Goal: Communication & Community: Answer question/provide support

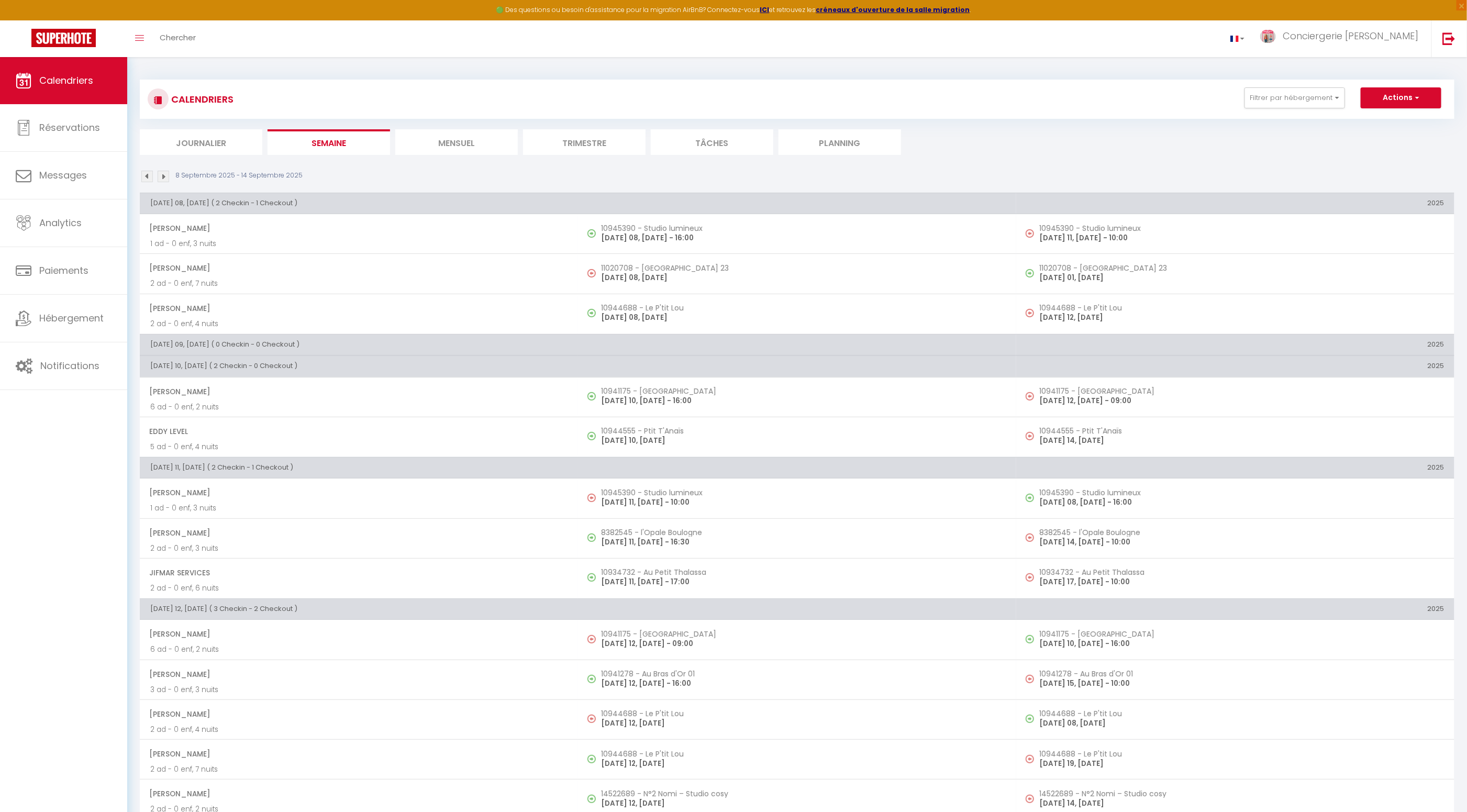
click at [216, 144] on li "Journalier" at bounding box center [201, 141] width 123 height 25
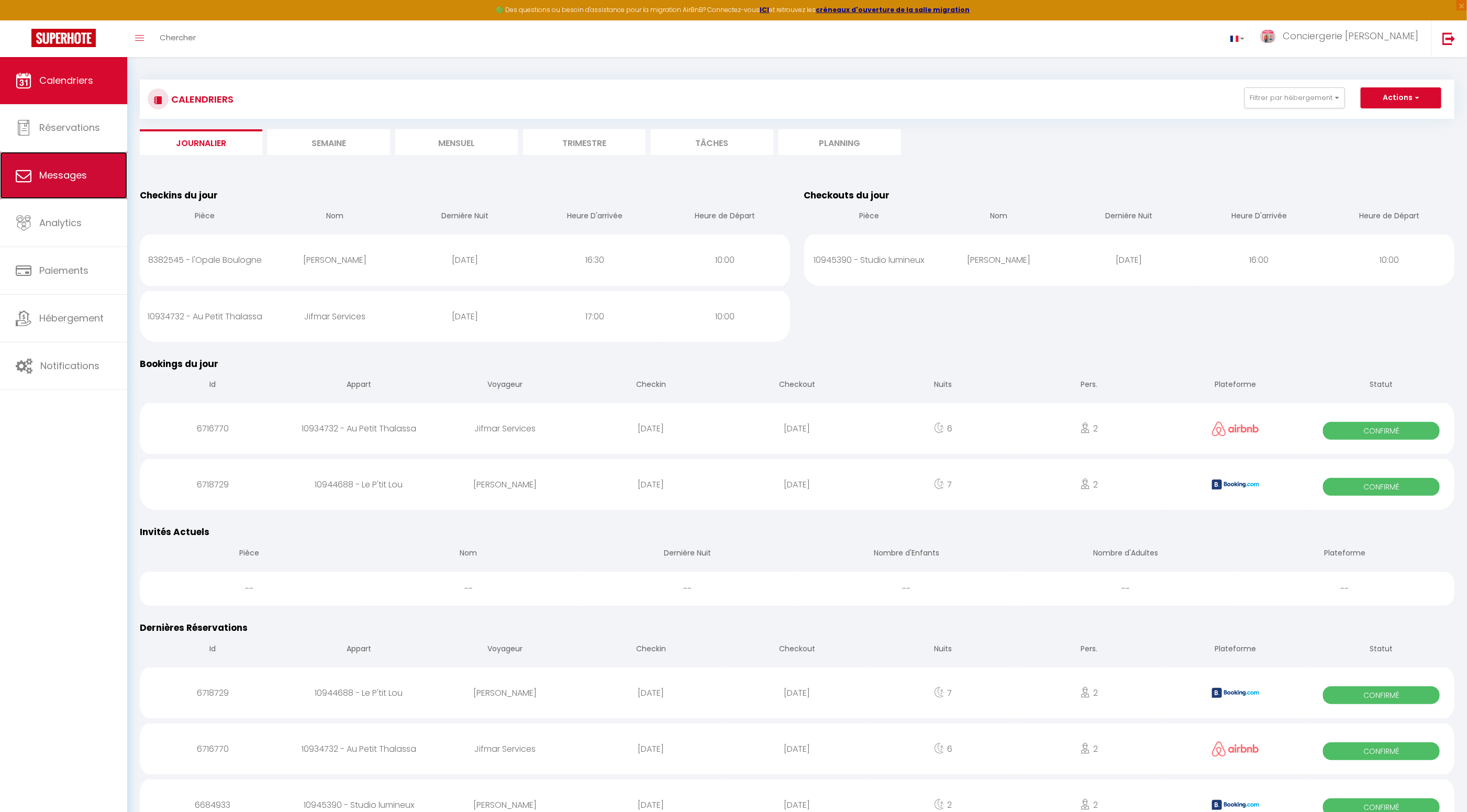
click at [68, 178] on span "Messages" at bounding box center [63, 175] width 48 height 13
select select "message"
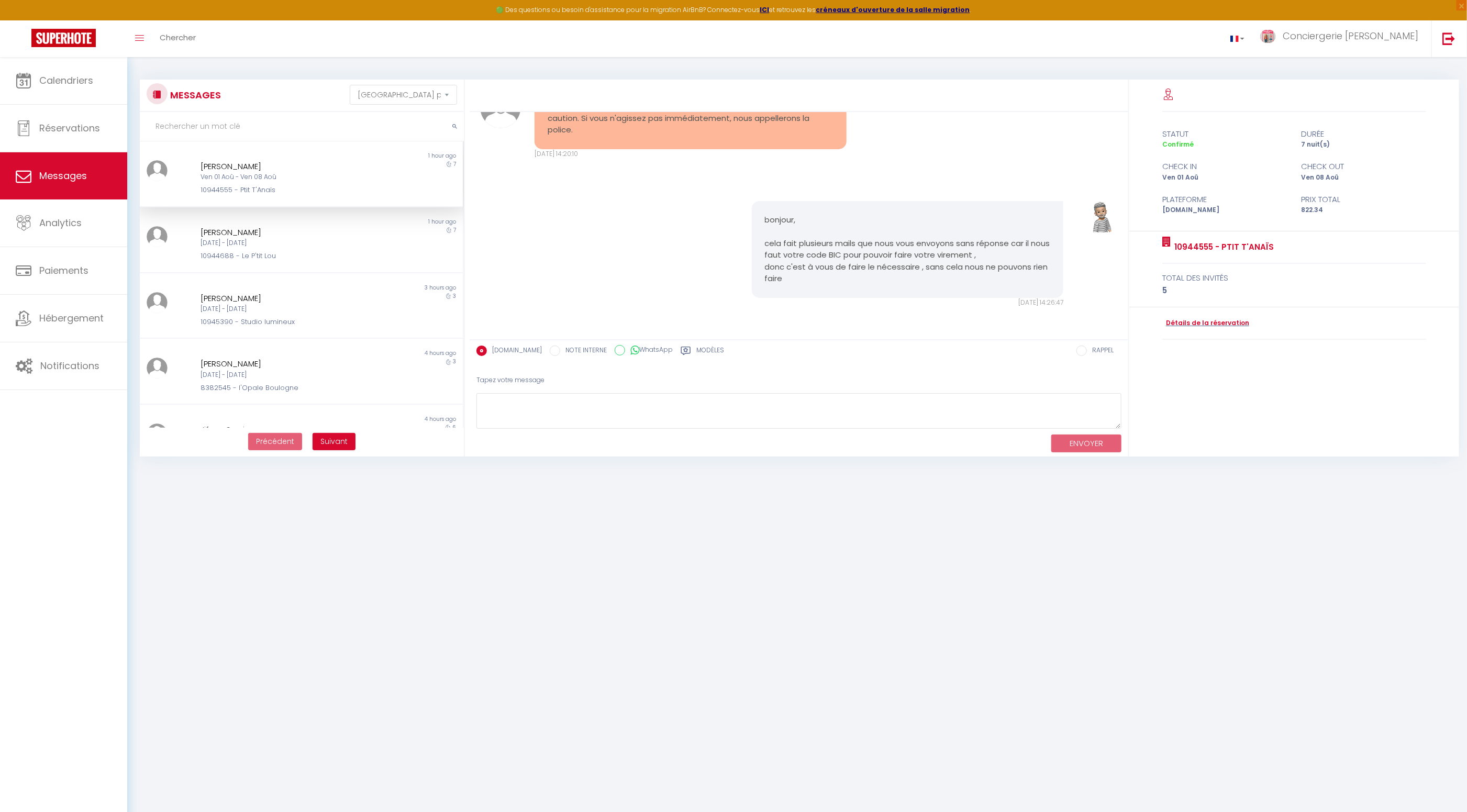
scroll to position [4920, 0]
click at [72, 81] on span "Calendriers" at bounding box center [66, 80] width 54 height 13
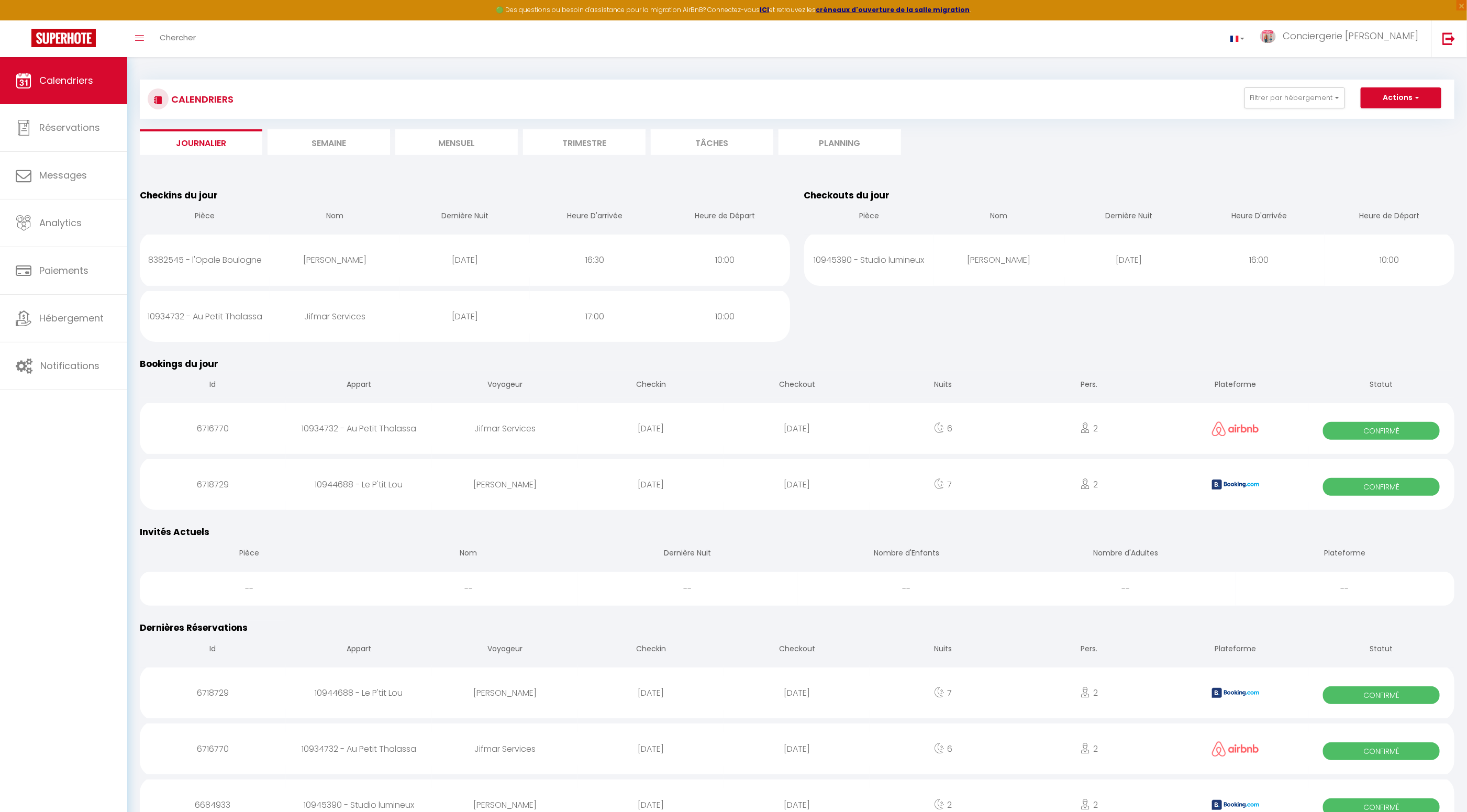
click at [333, 145] on li "Semaine" at bounding box center [329, 141] width 123 height 25
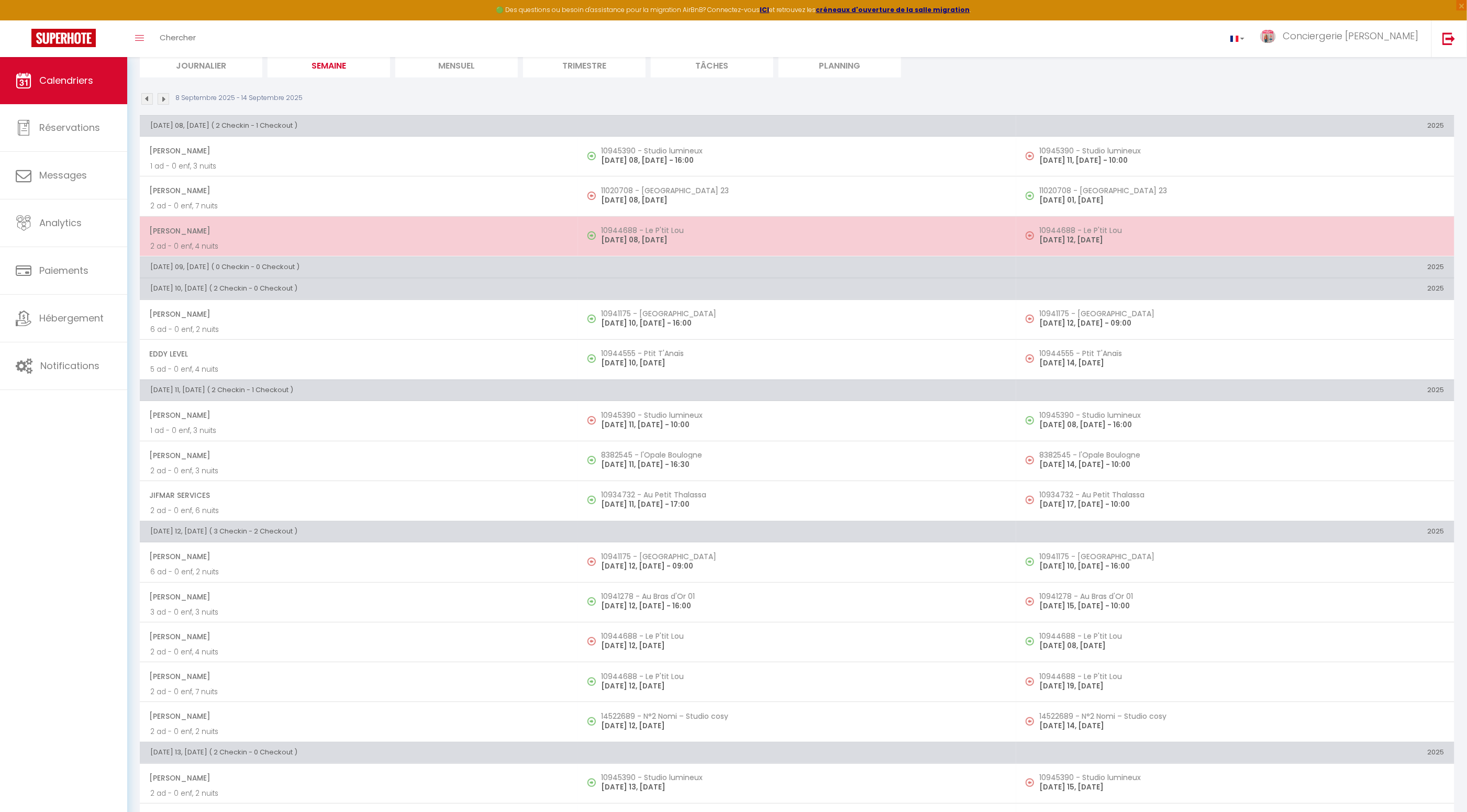
scroll to position [295, 0]
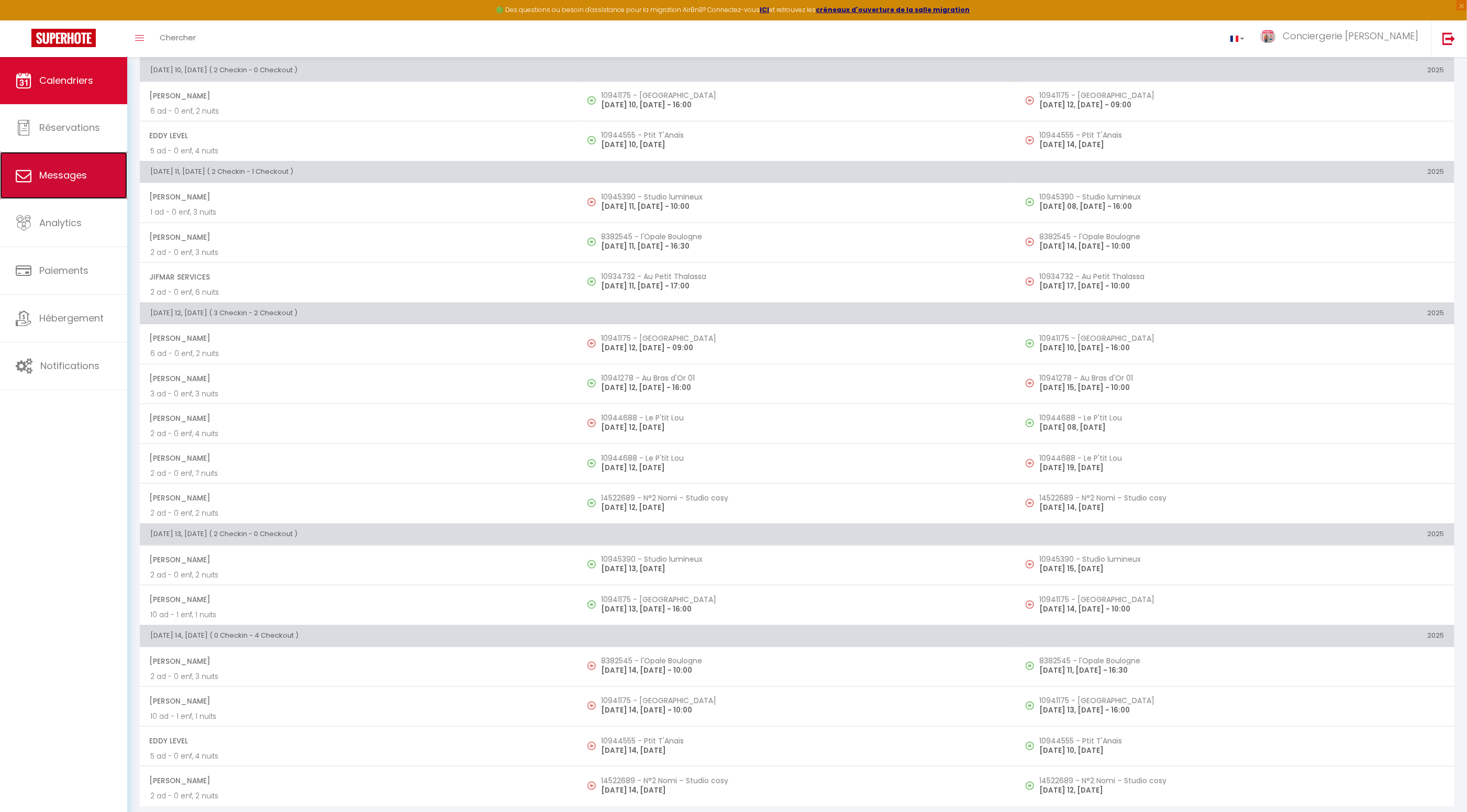
click at [68, 179] on span "Messages" at bounding box center [63, 175] width 48 height 13
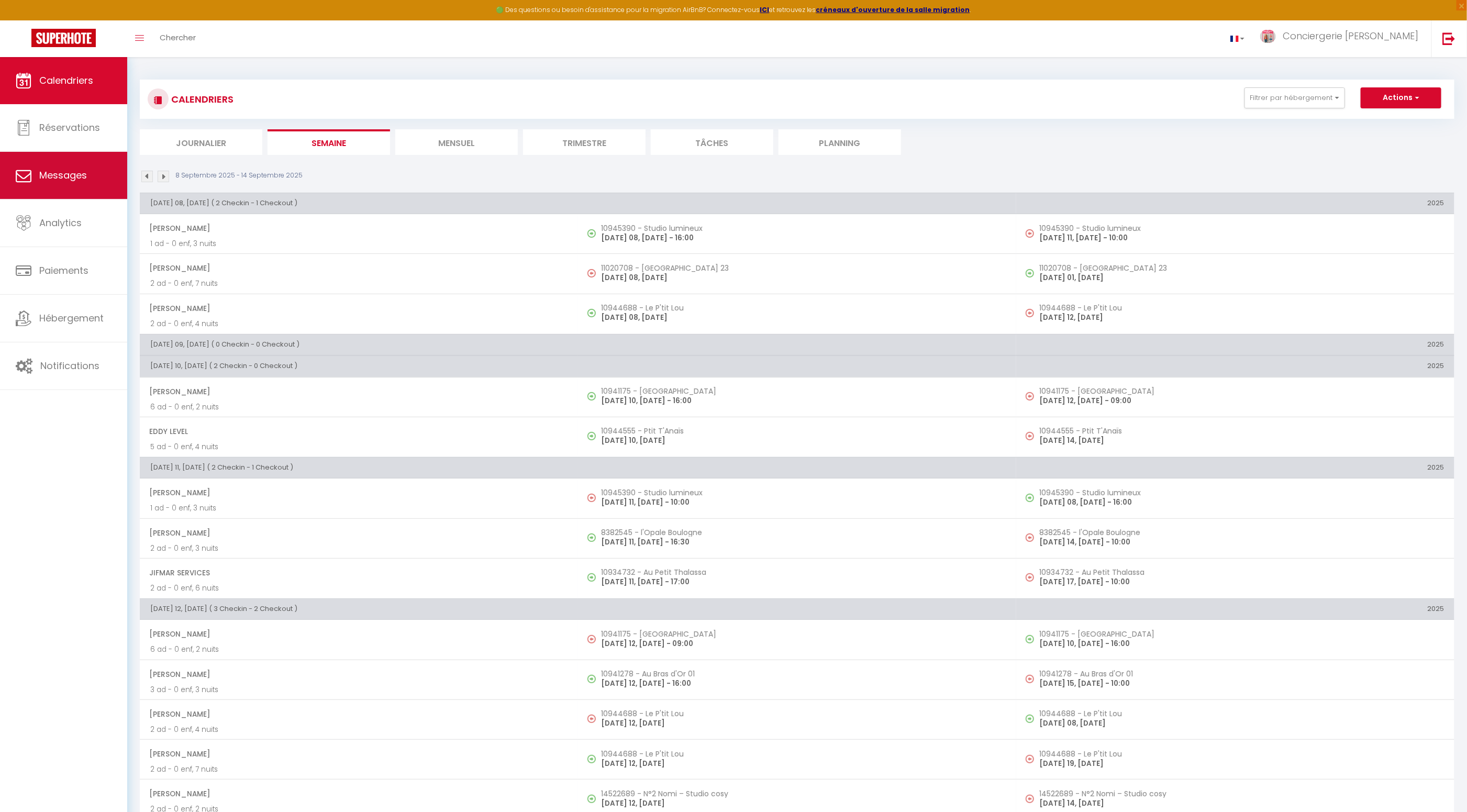
select select "message"
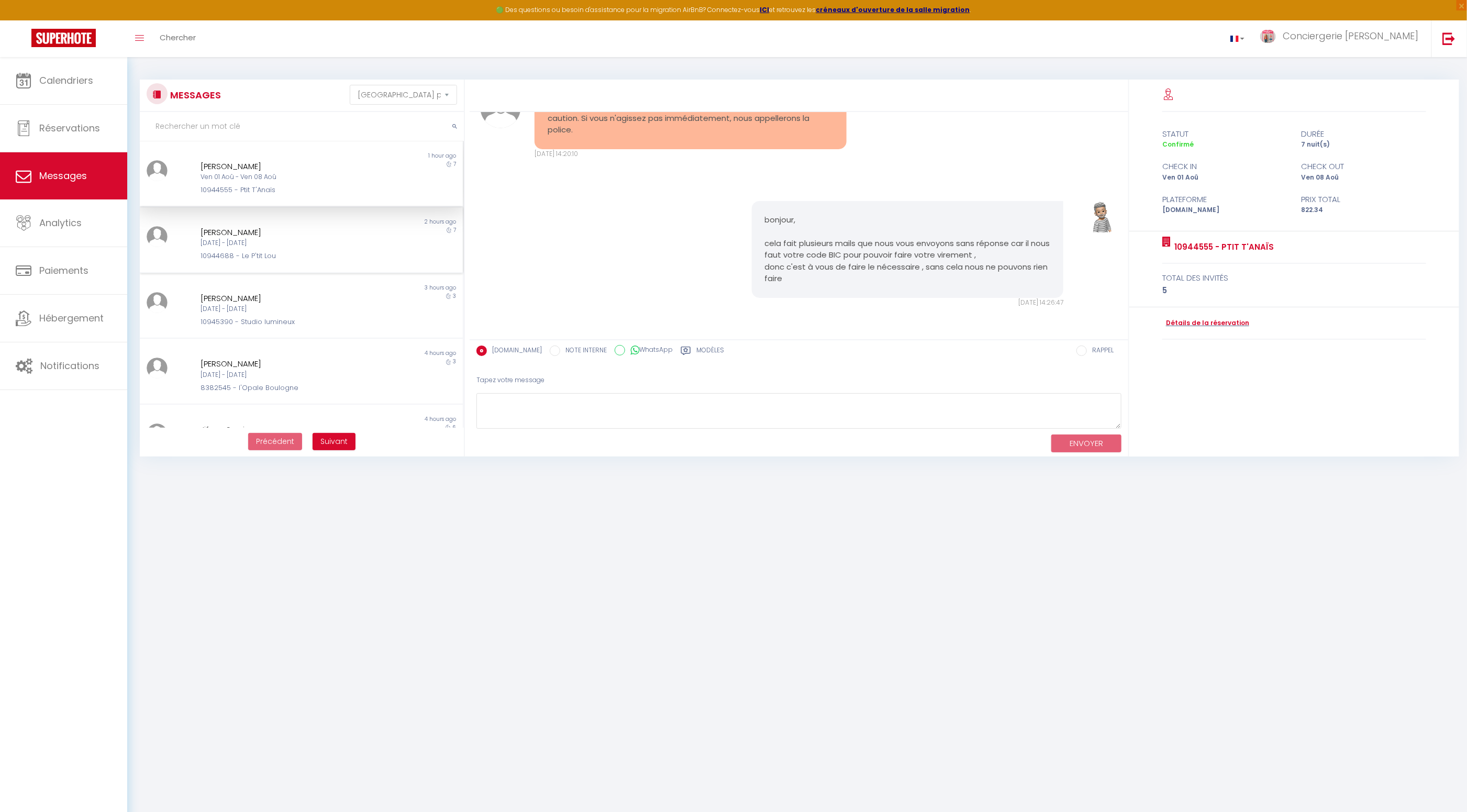
scroll to position [2, 0]
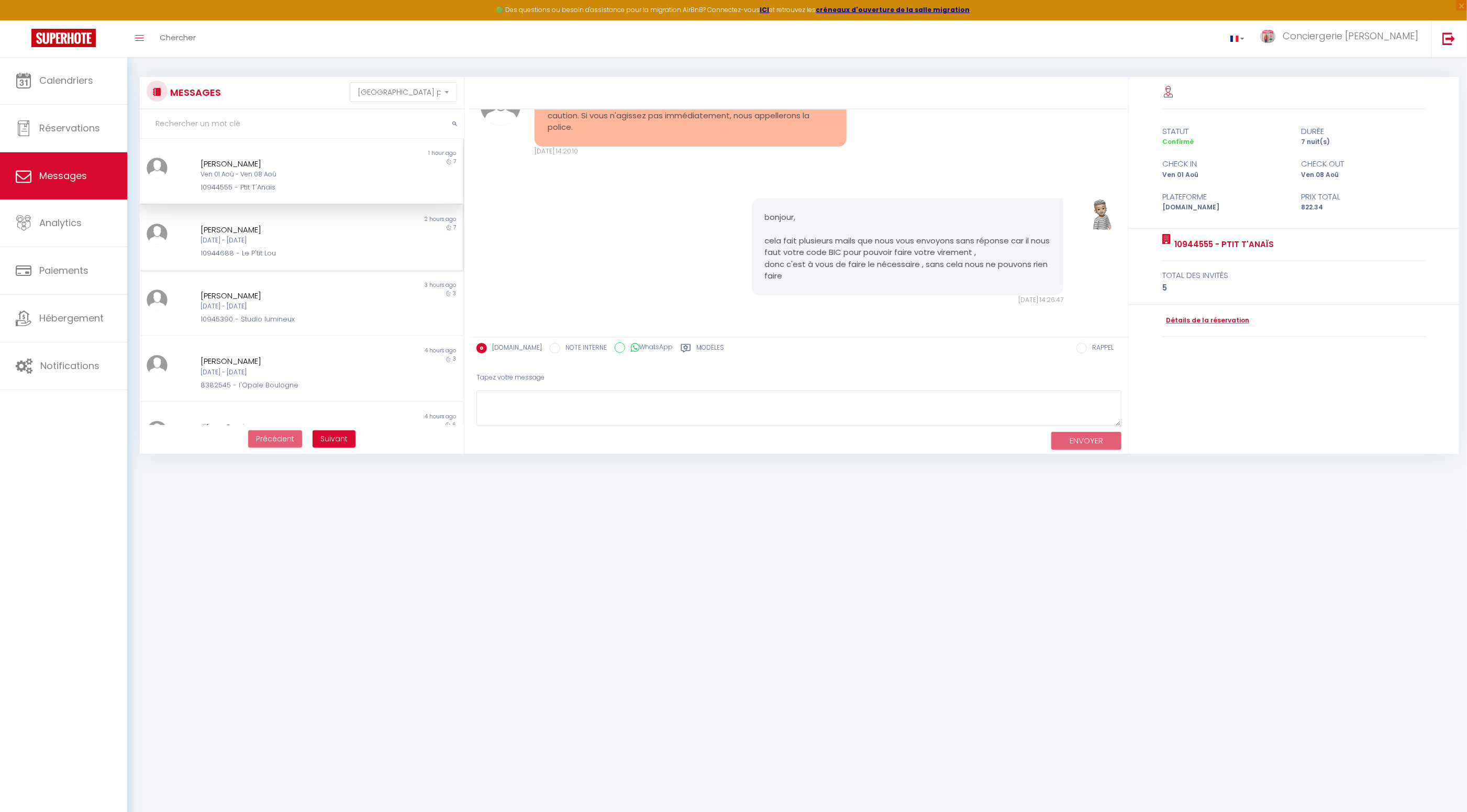
click at [220, 236] on div "[PERSON_NAME] [DATE] - [DATE] 10944688 - Le P'tit Lou" at bounding box center [287, 241] width 188 height 35
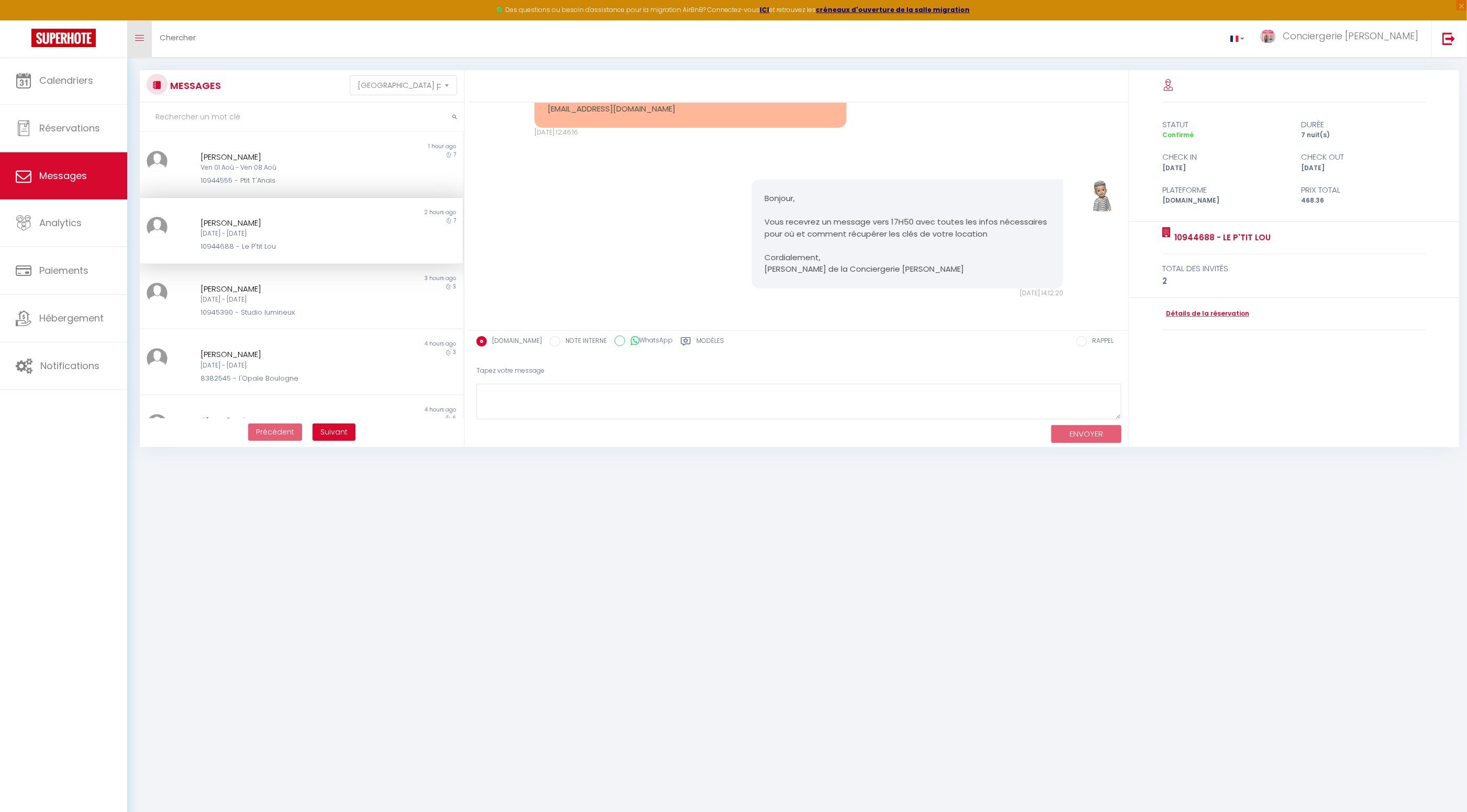
scroll to position [12, 0]
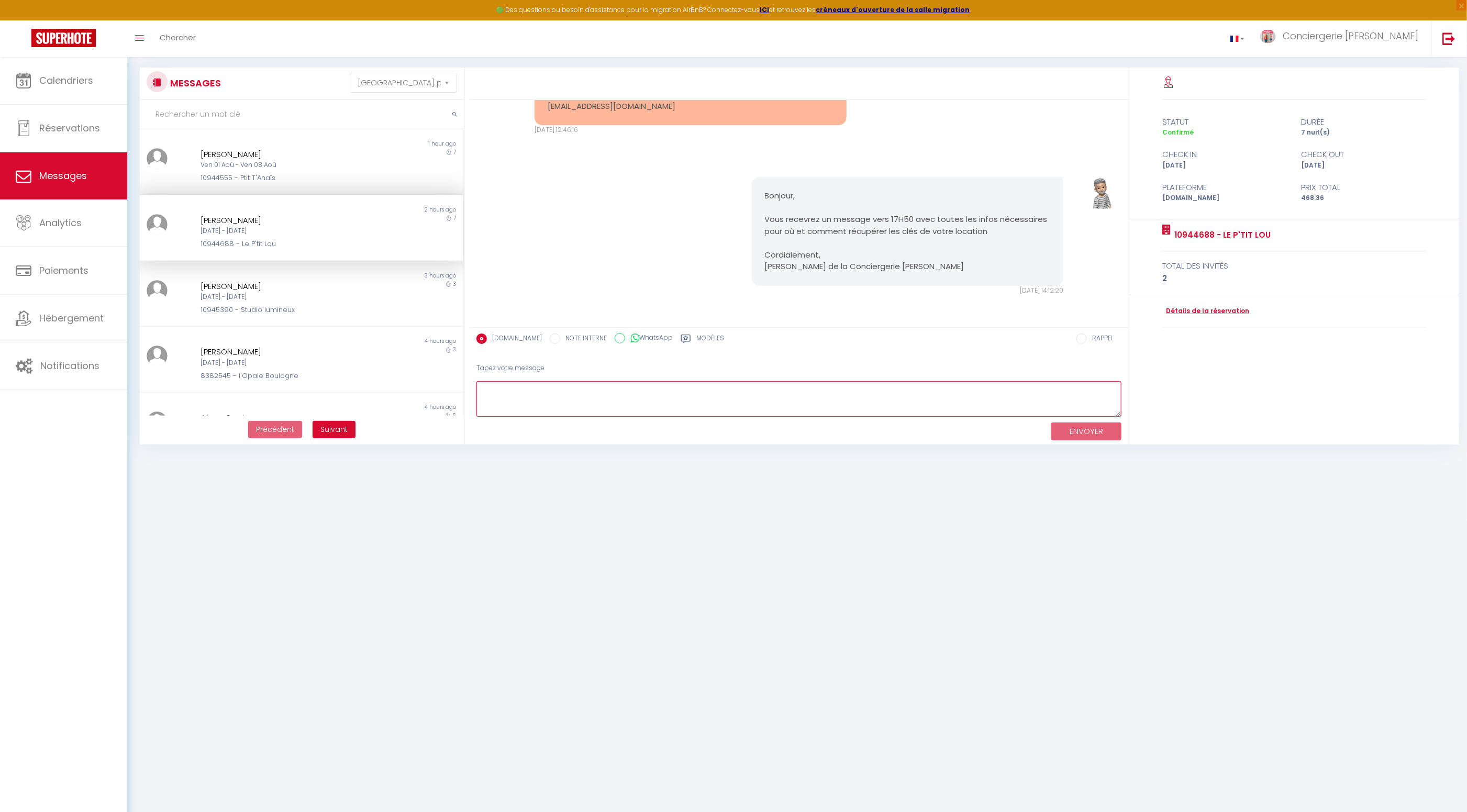
click at [603, 398] on textarea at bounding box center [798, 398] width 645 height 36
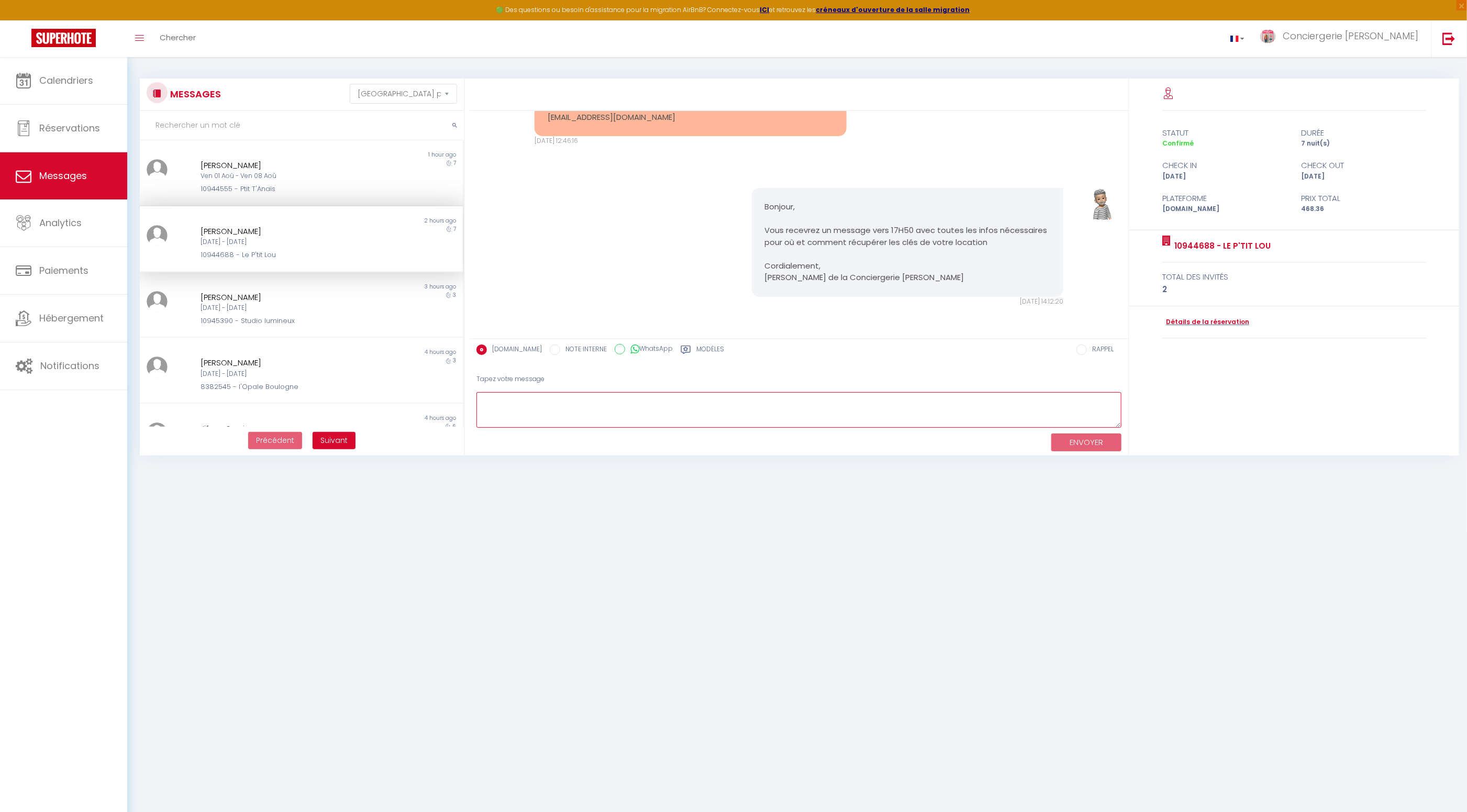
scroll to position [0, 0]
click at [78, 87] on link "Calendriers" at bounding box center [64, 80] width 127 height 47
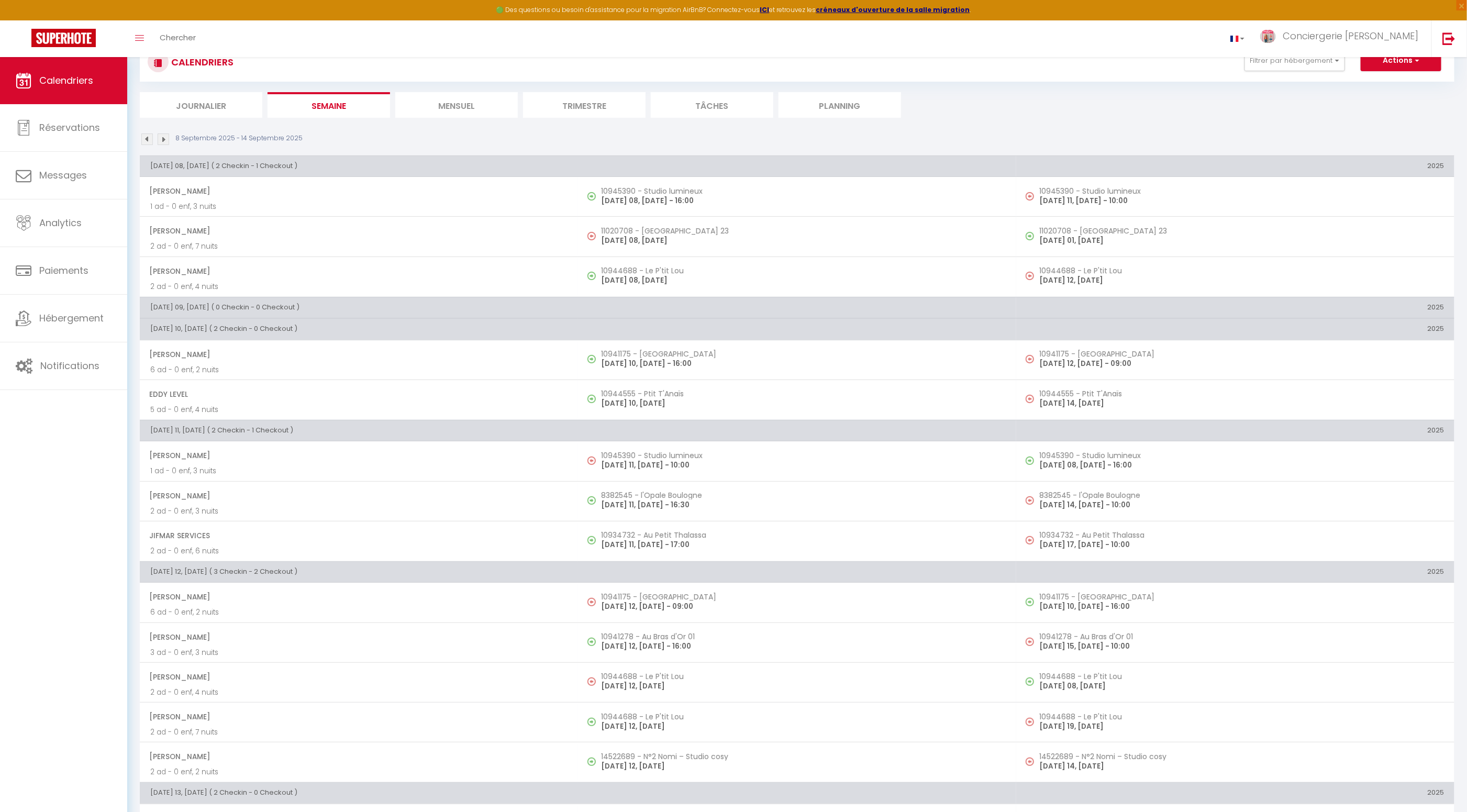
scroll to position [38, 0]
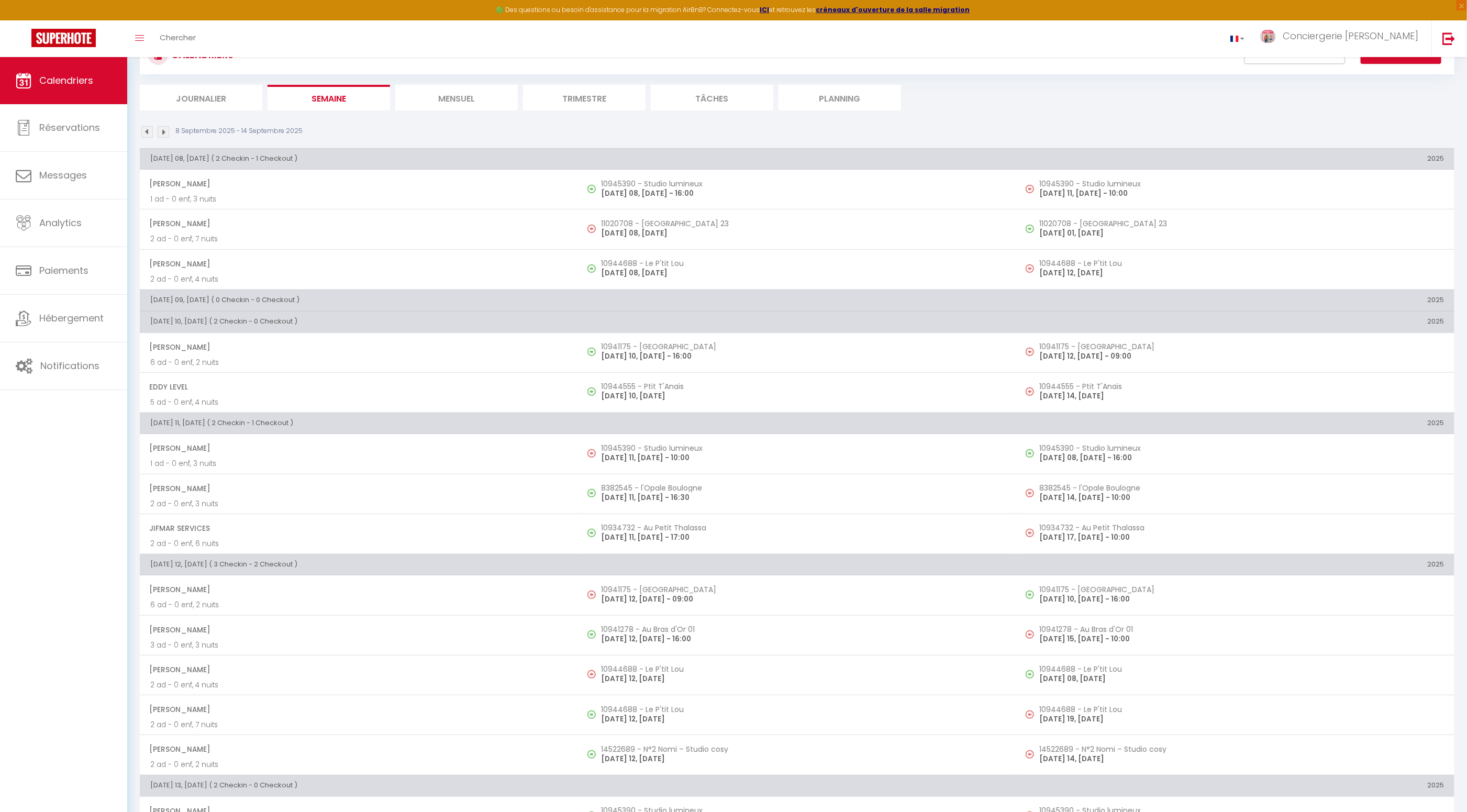
click at [456, 110] on li "Mensuel" at bounding box center [457, 97] width 123 height 25
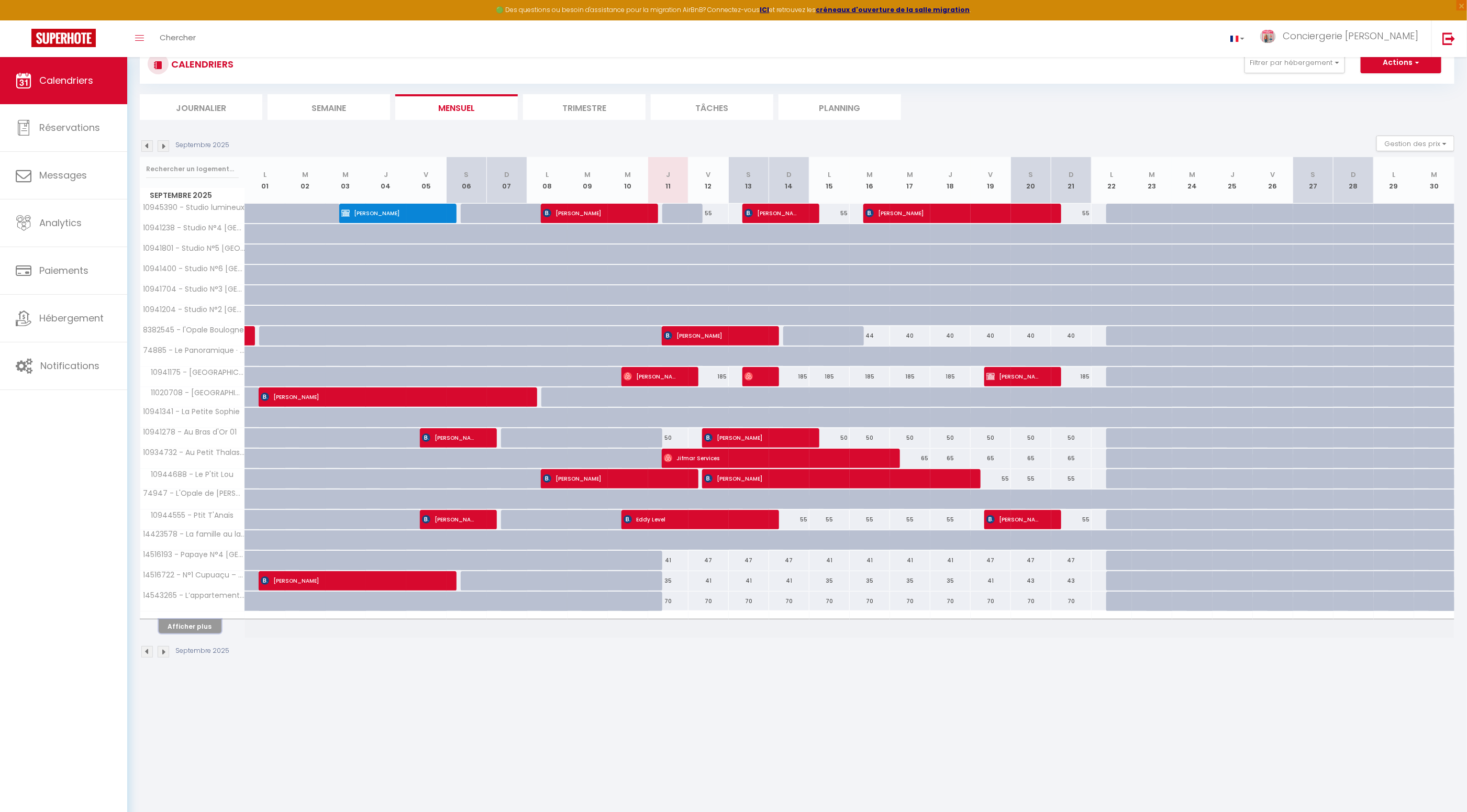
click at [196, 622] on button "Afficher plus" at bounding box center [190, 626] width 63 height 14
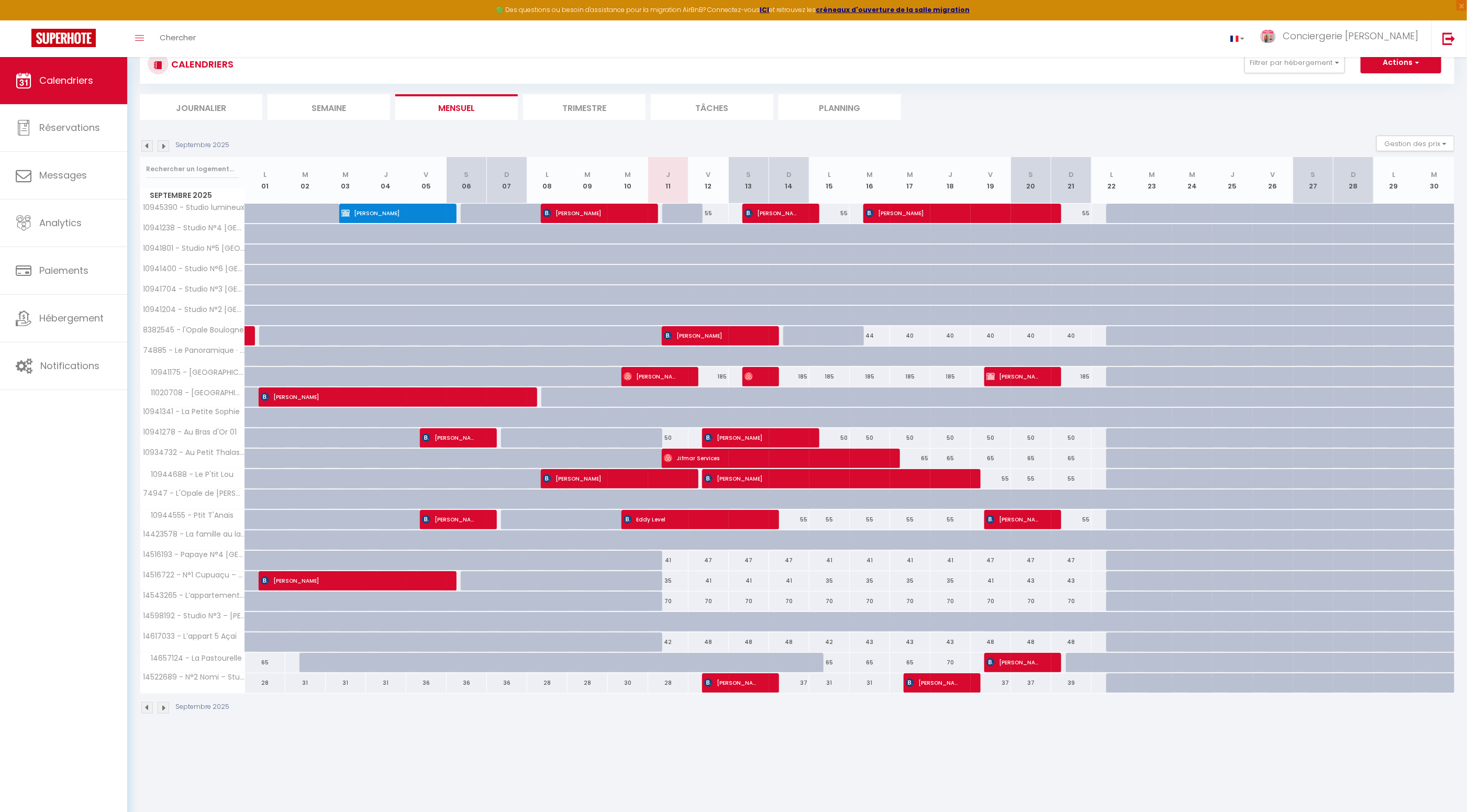
scroll to position [26, 0]
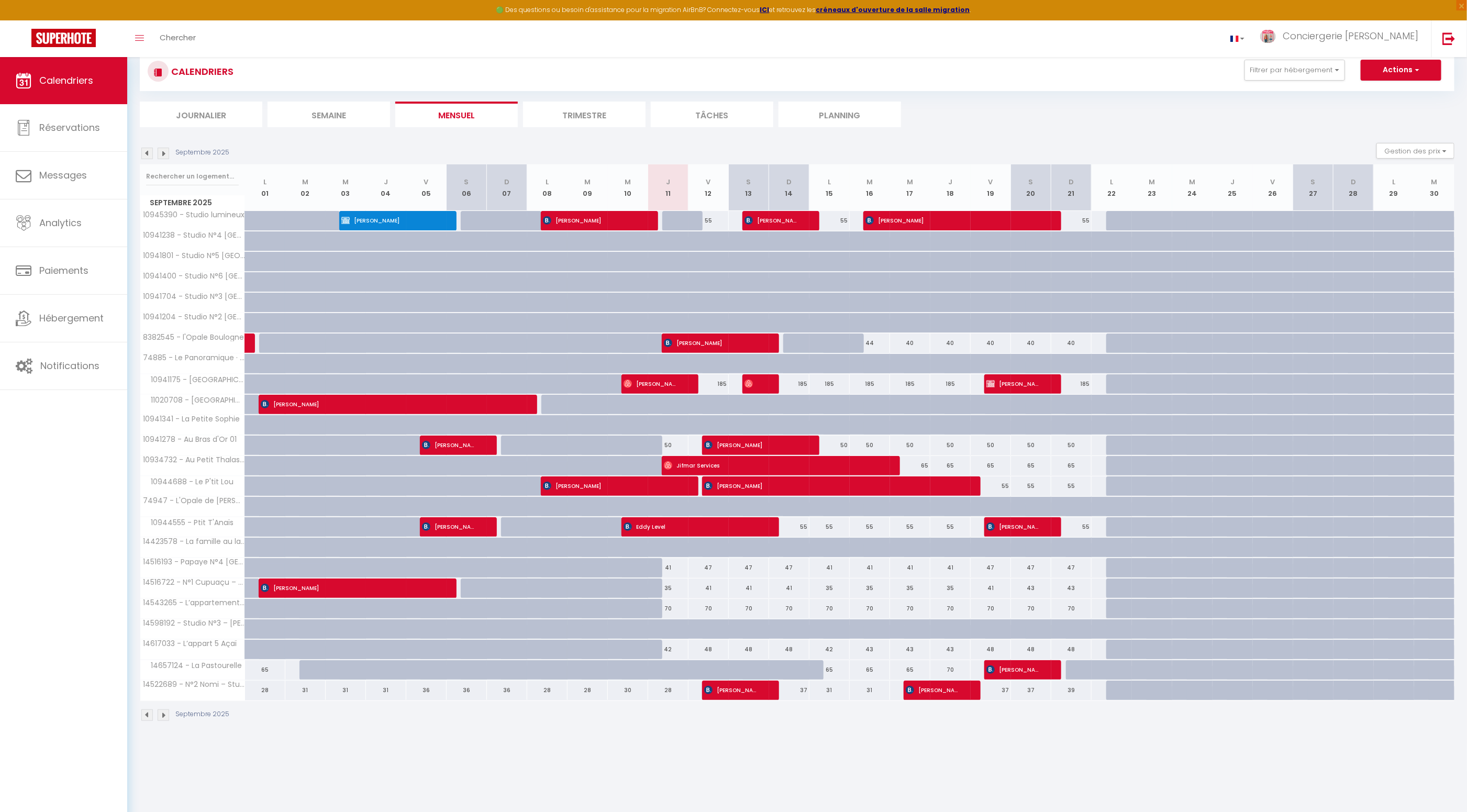
click at [165, 712] on img at bounding box center [163, 715] width 12 height 12
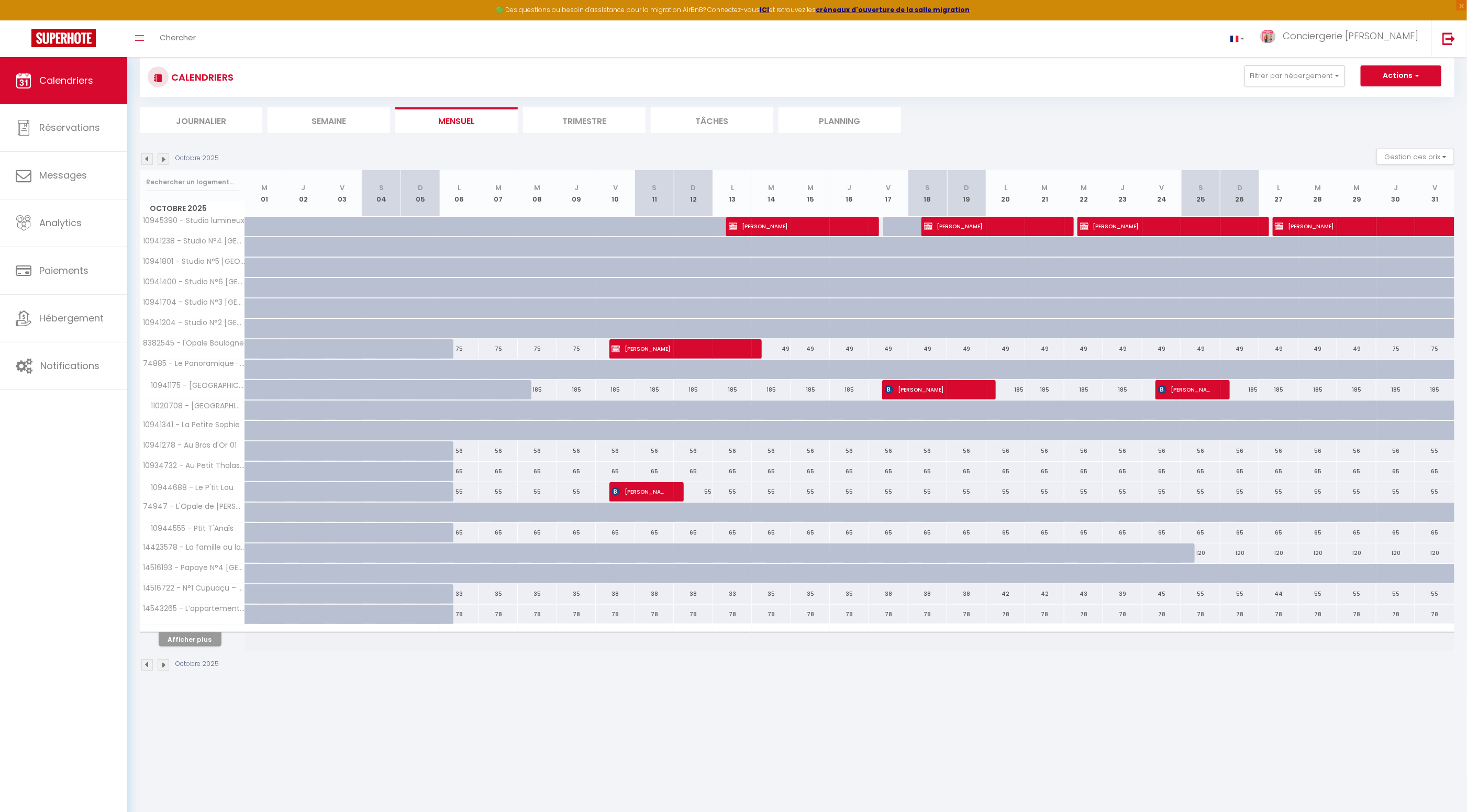
scroll to position [21, 0]
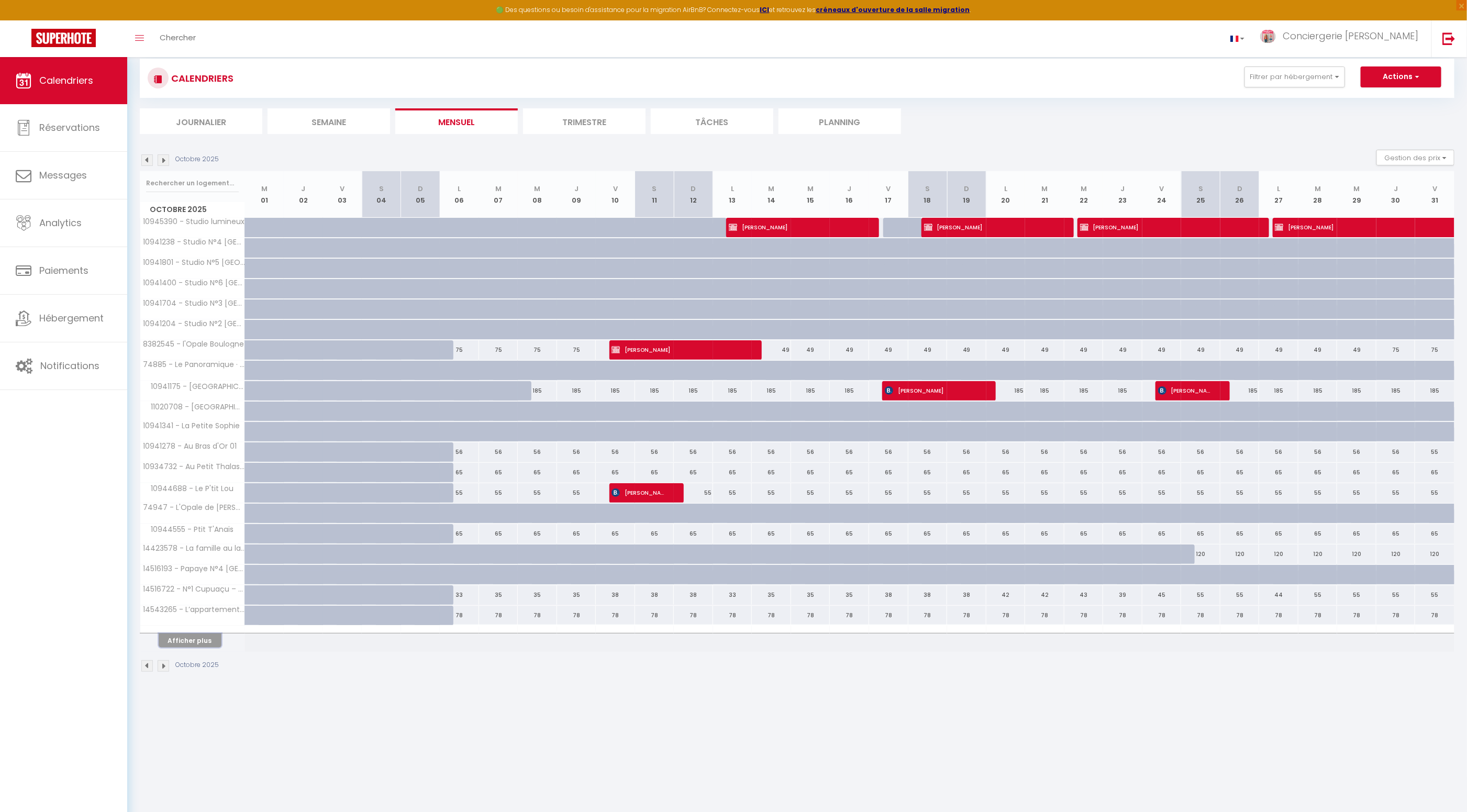
click at [204, 636] on button "Afficher plus" at bounding box center [190, 640] width 63 height 14
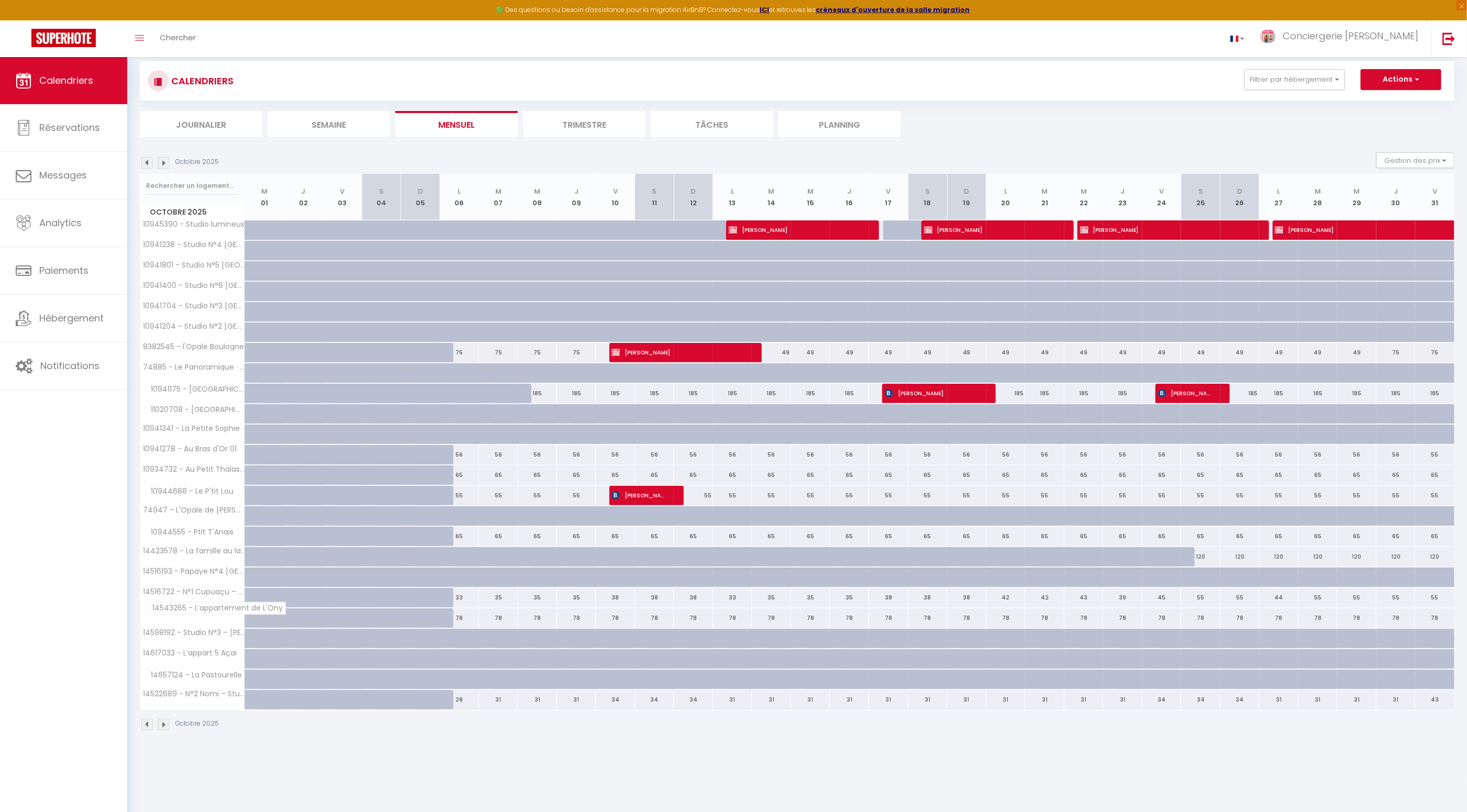
scroll to position [15, 0]
click at [164, 721] on img at bounding box center [163, 723] width 12 height 12
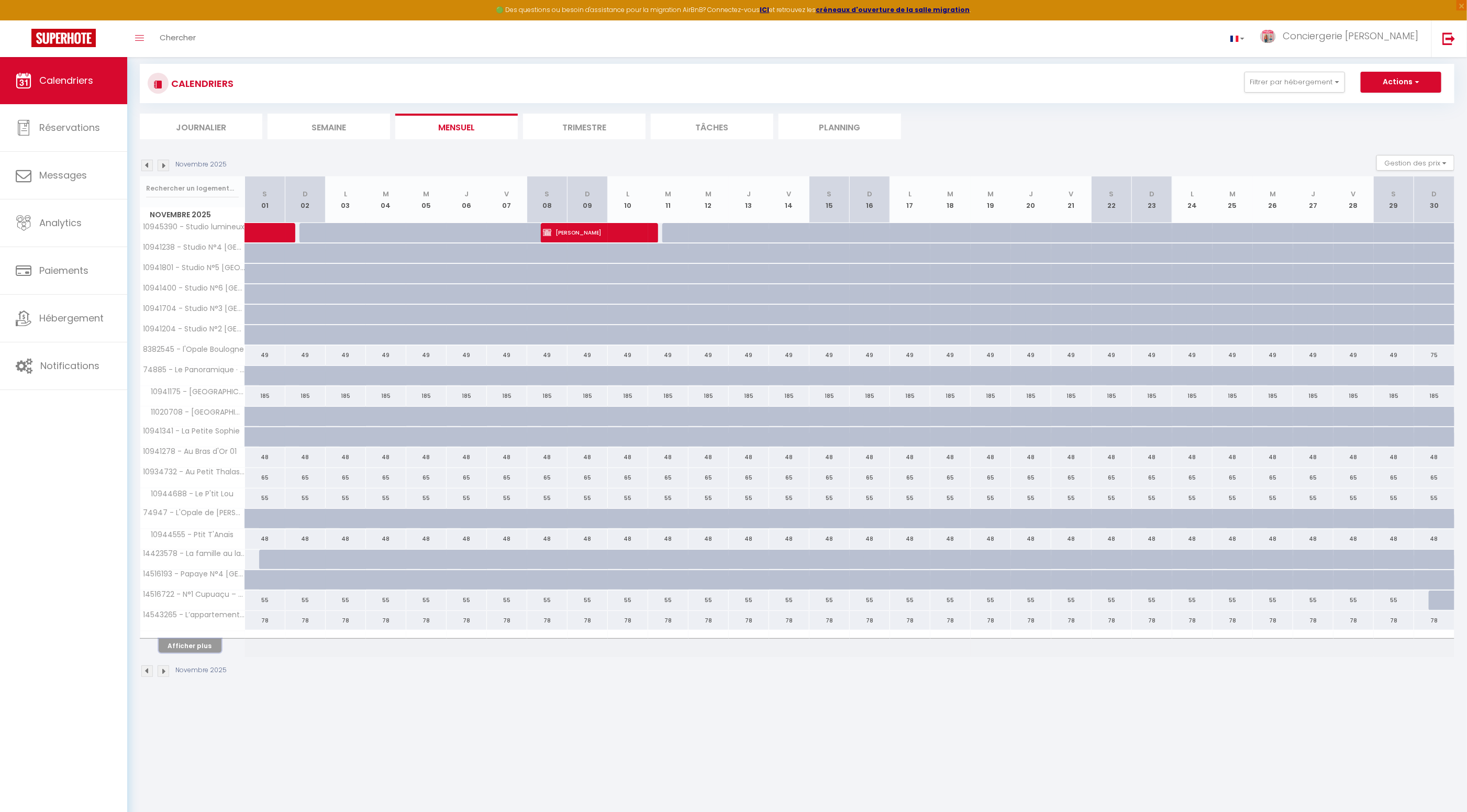
click at [196, 639] on button "Afficher plus" at bounding box center [190, 645] width 63 height 14
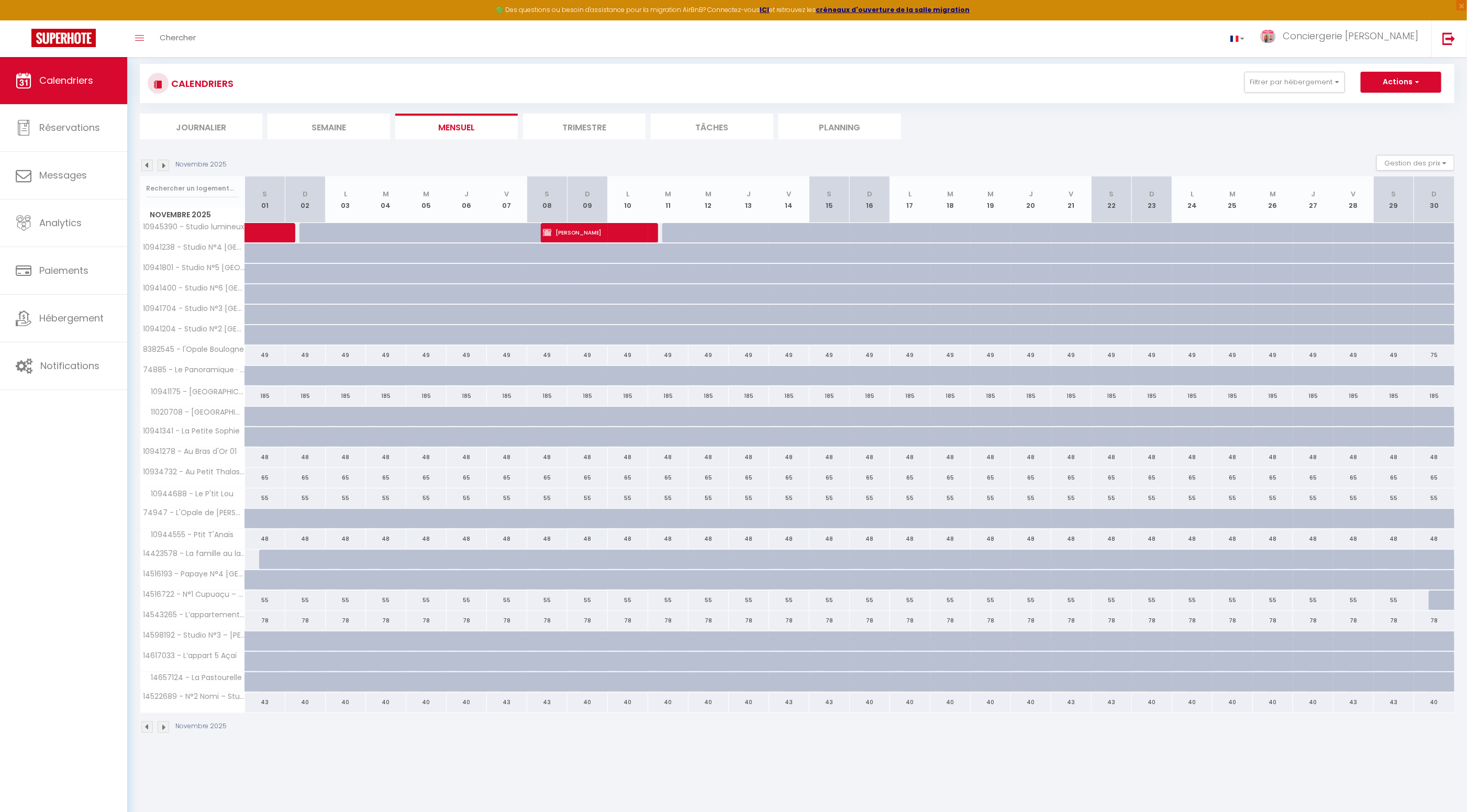
click at [164, 723] on img at bounding box center [163, 727] width 12 height 12
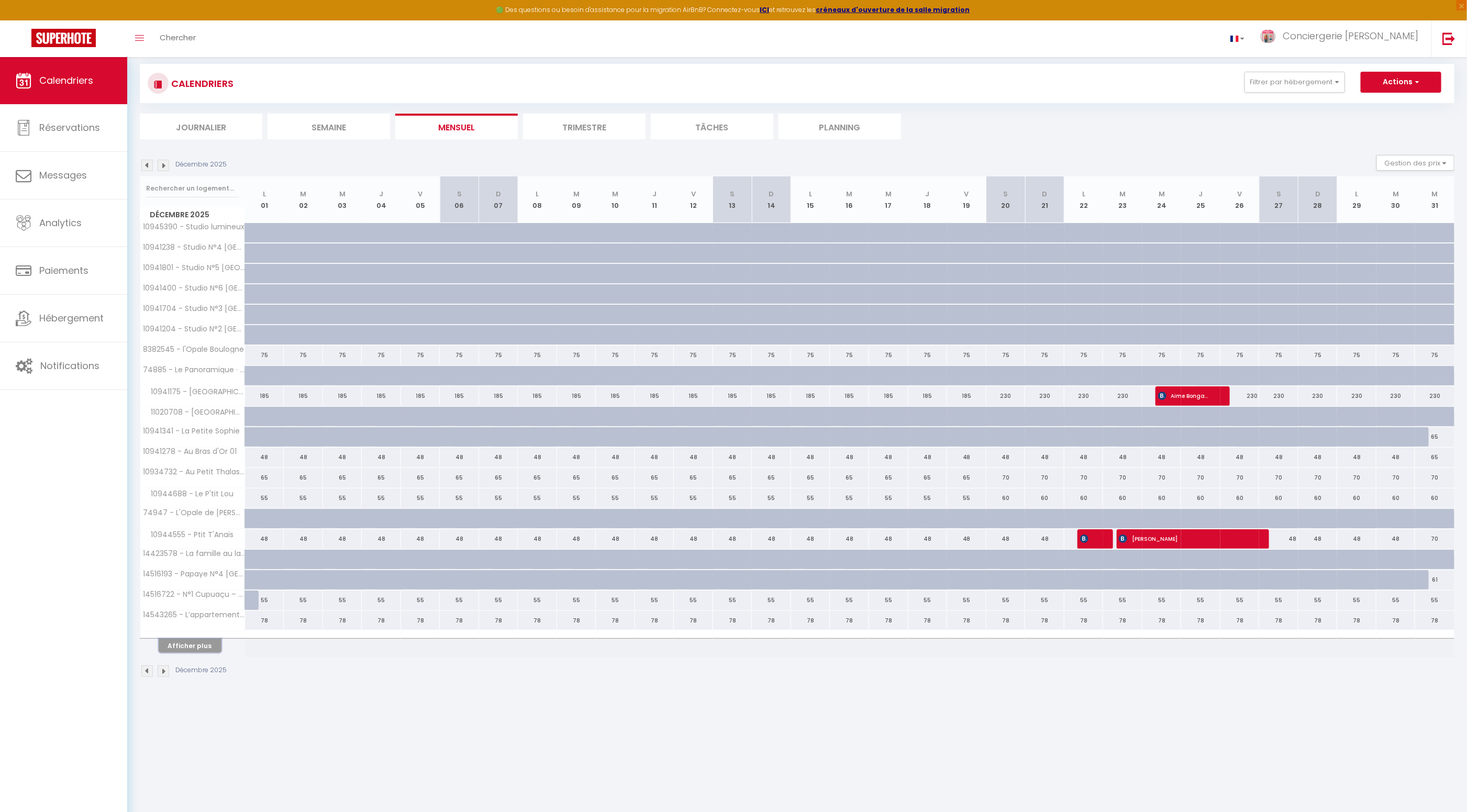
click at [193, 641] on button "Afficher plus" at bounding box center [190, 645] width 63 height 14
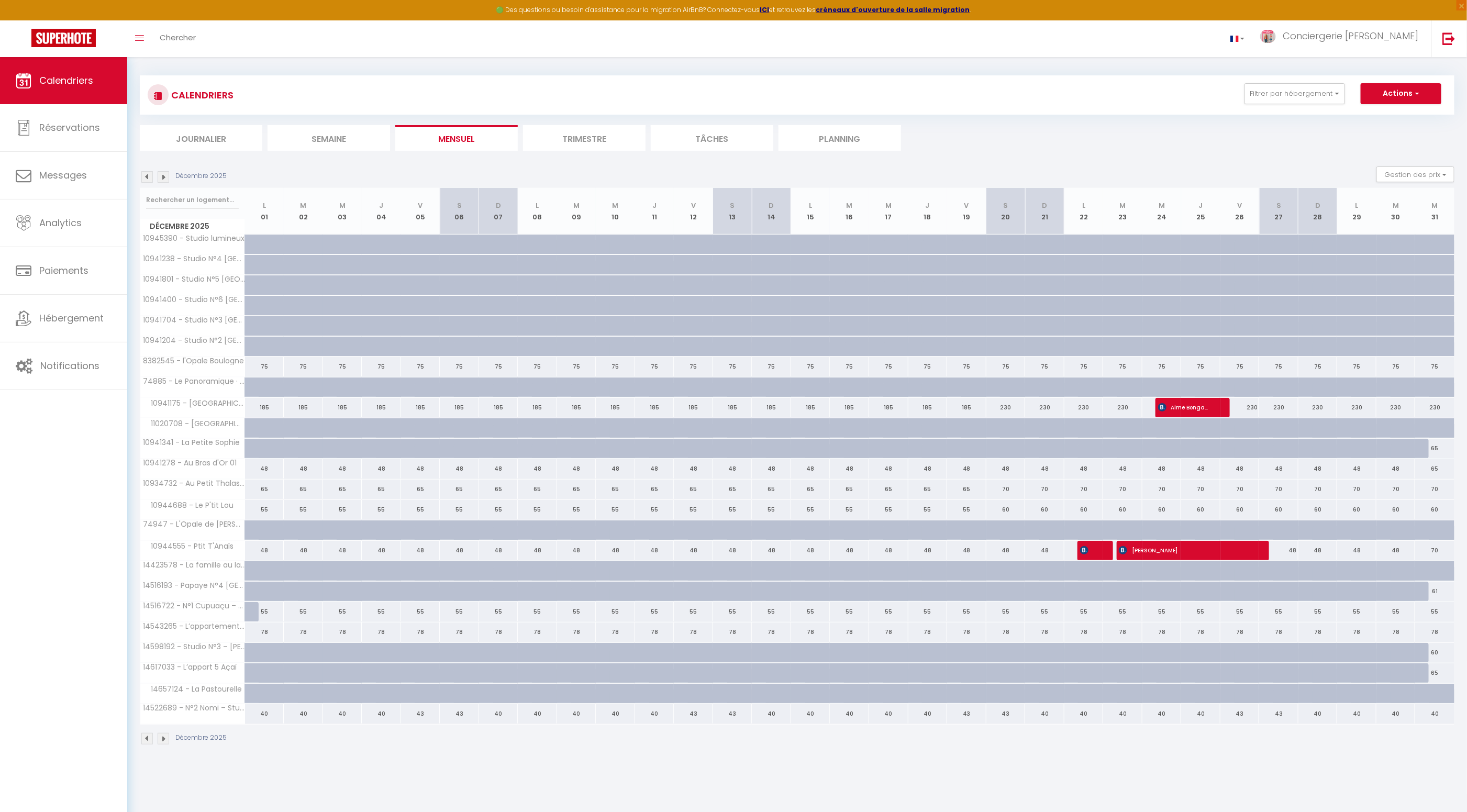
scroll to position [2, 0]
click at [164, 736] on img at bounding box center [163, 740] width 12 height 12
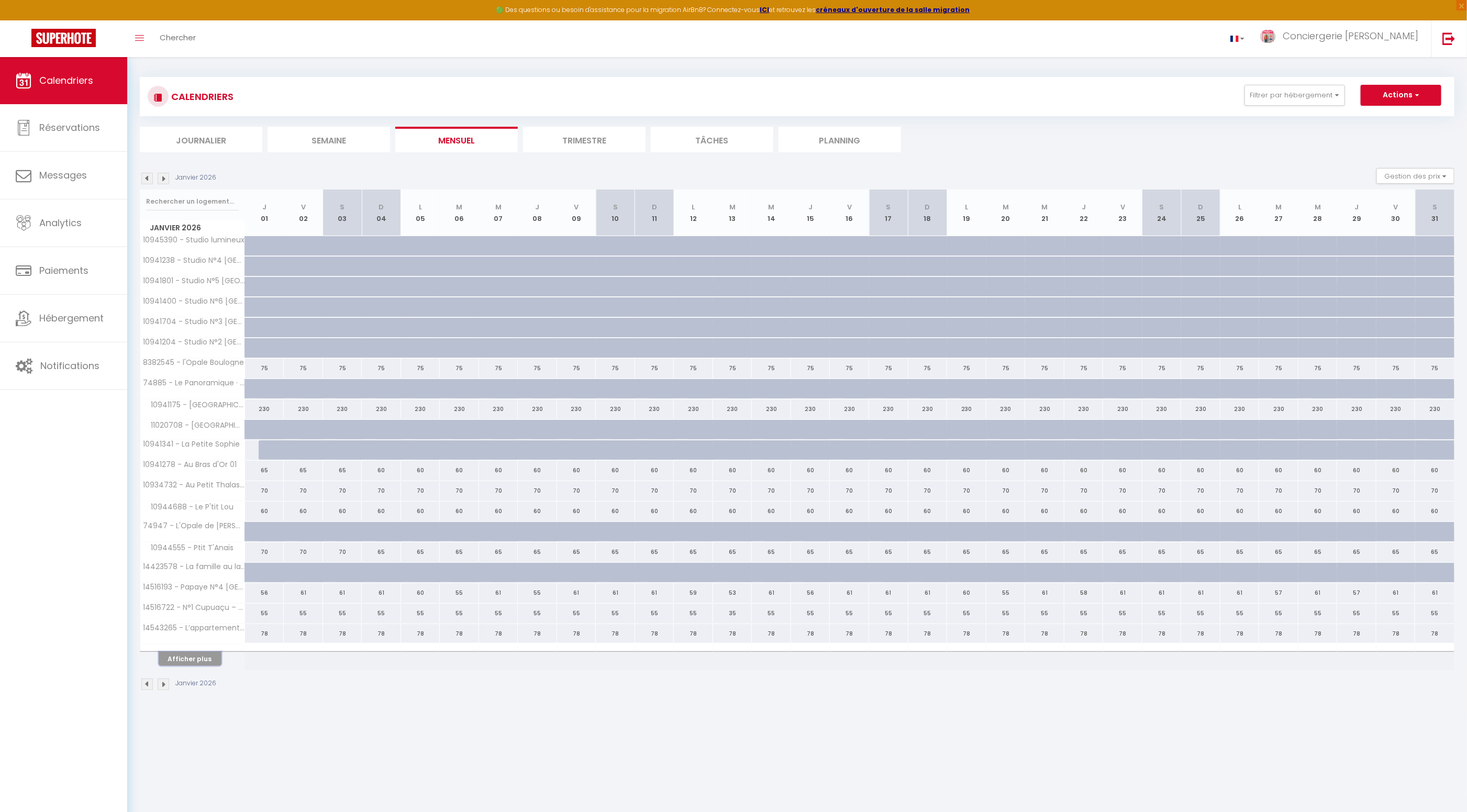
scroll to position [0, 0]
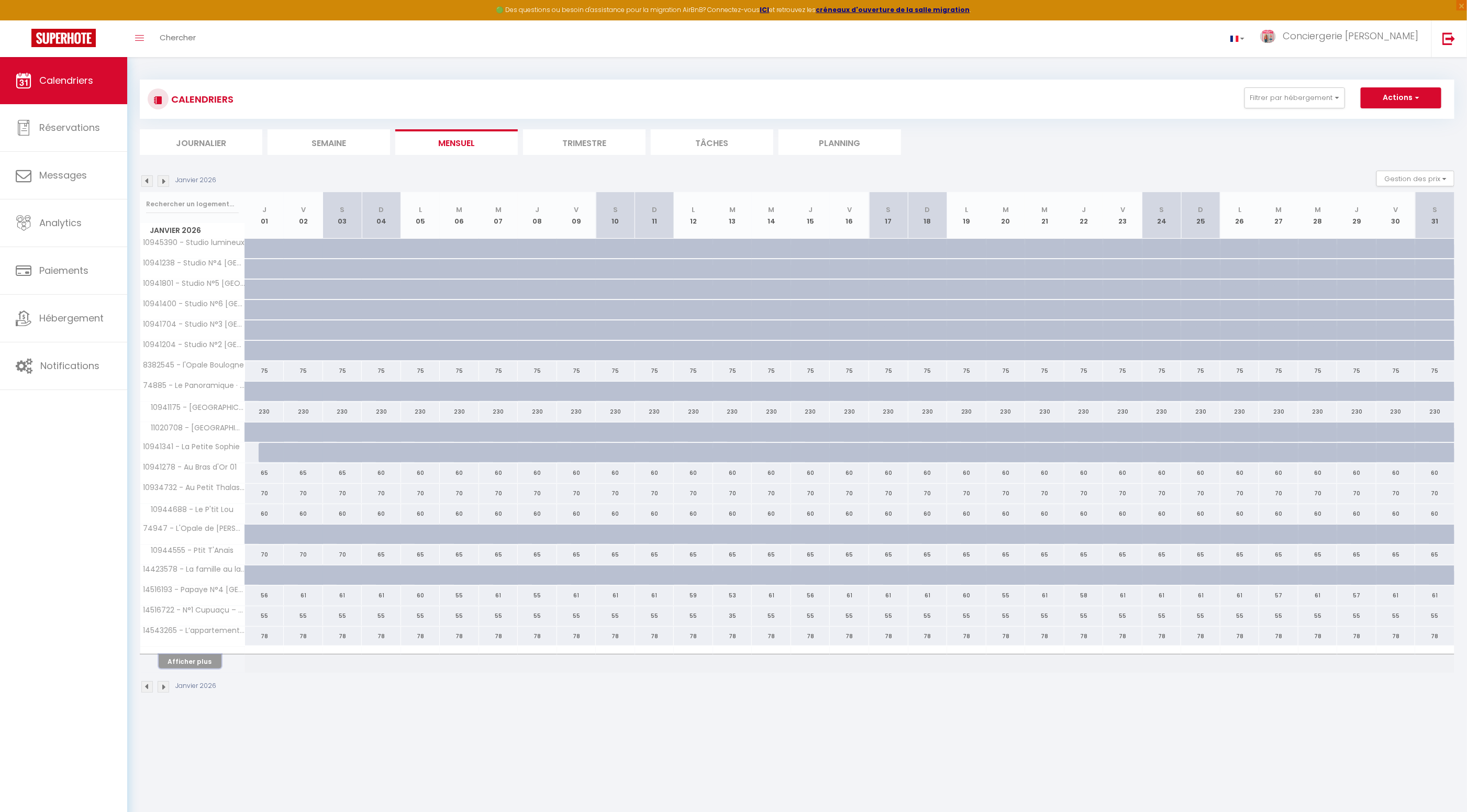
click at [200, 654] on button "Afficher plus" at bounding box center [190, 661] width 63 height 14
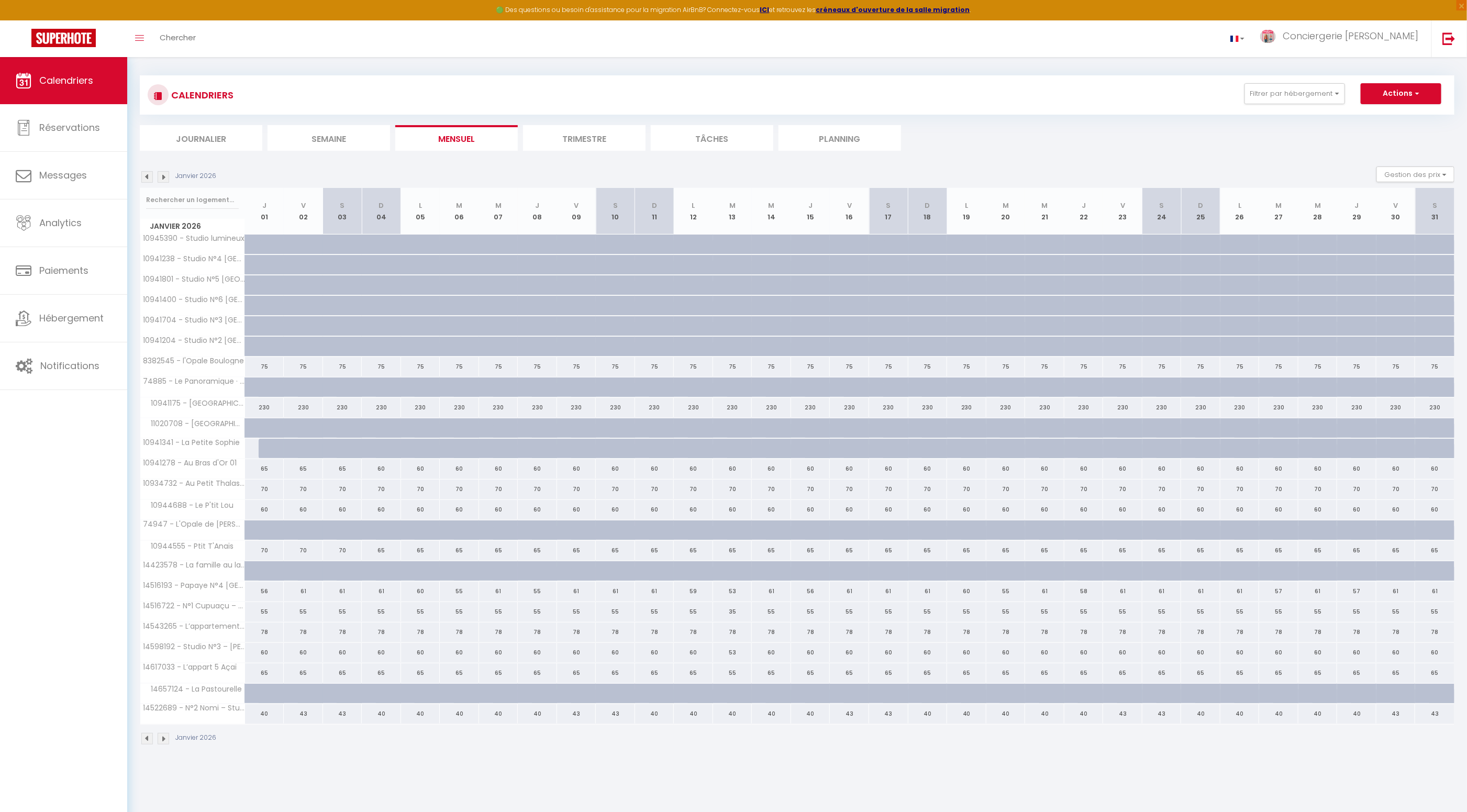
scroll to position [6, 0]
click at [165, 731] on img at bounding box center [163, 737] width 12 height 12
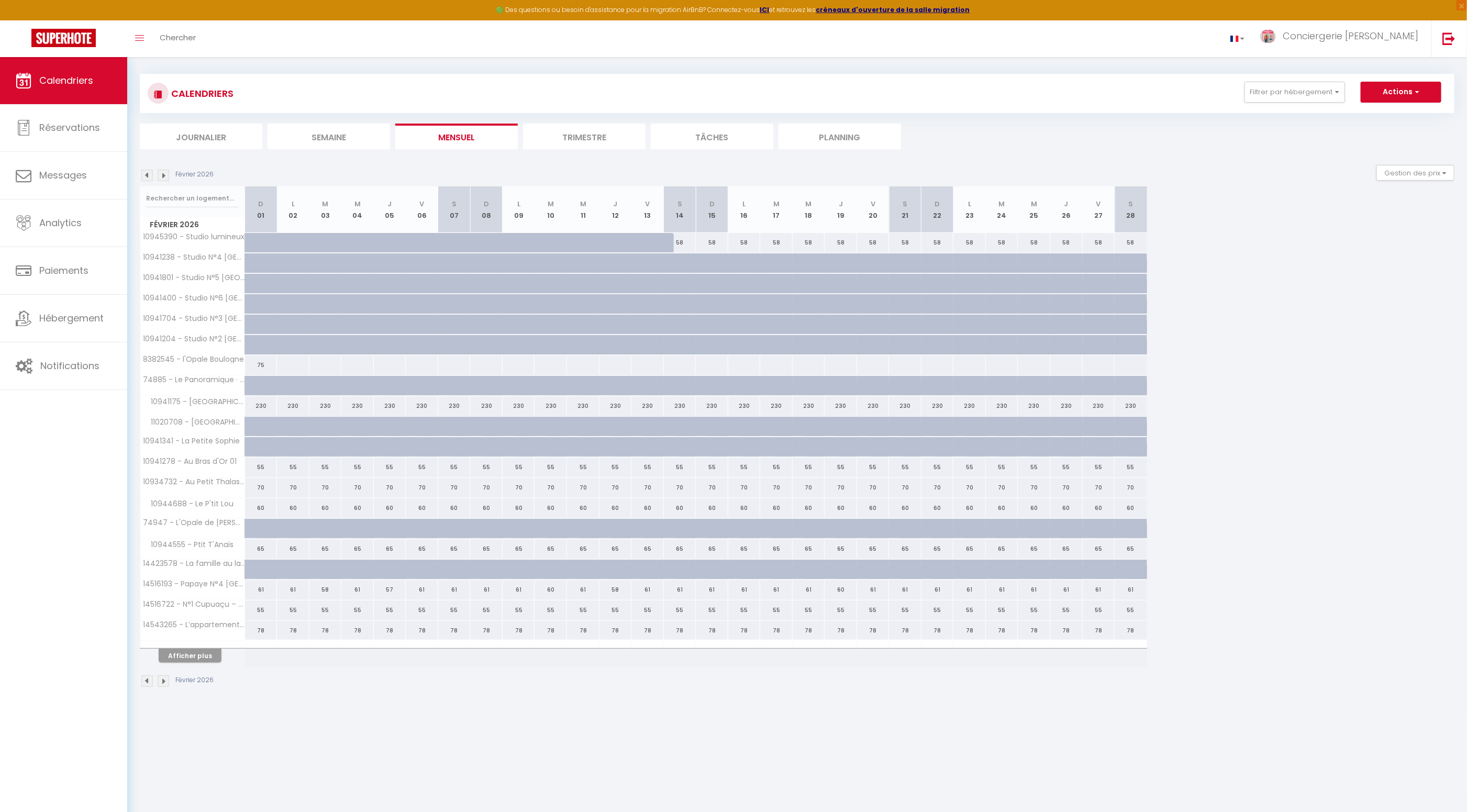
scroll to position [5, 0]
click at [198, 136] on li "Journalier" at bounding box center [201, 137] width 123 height 25
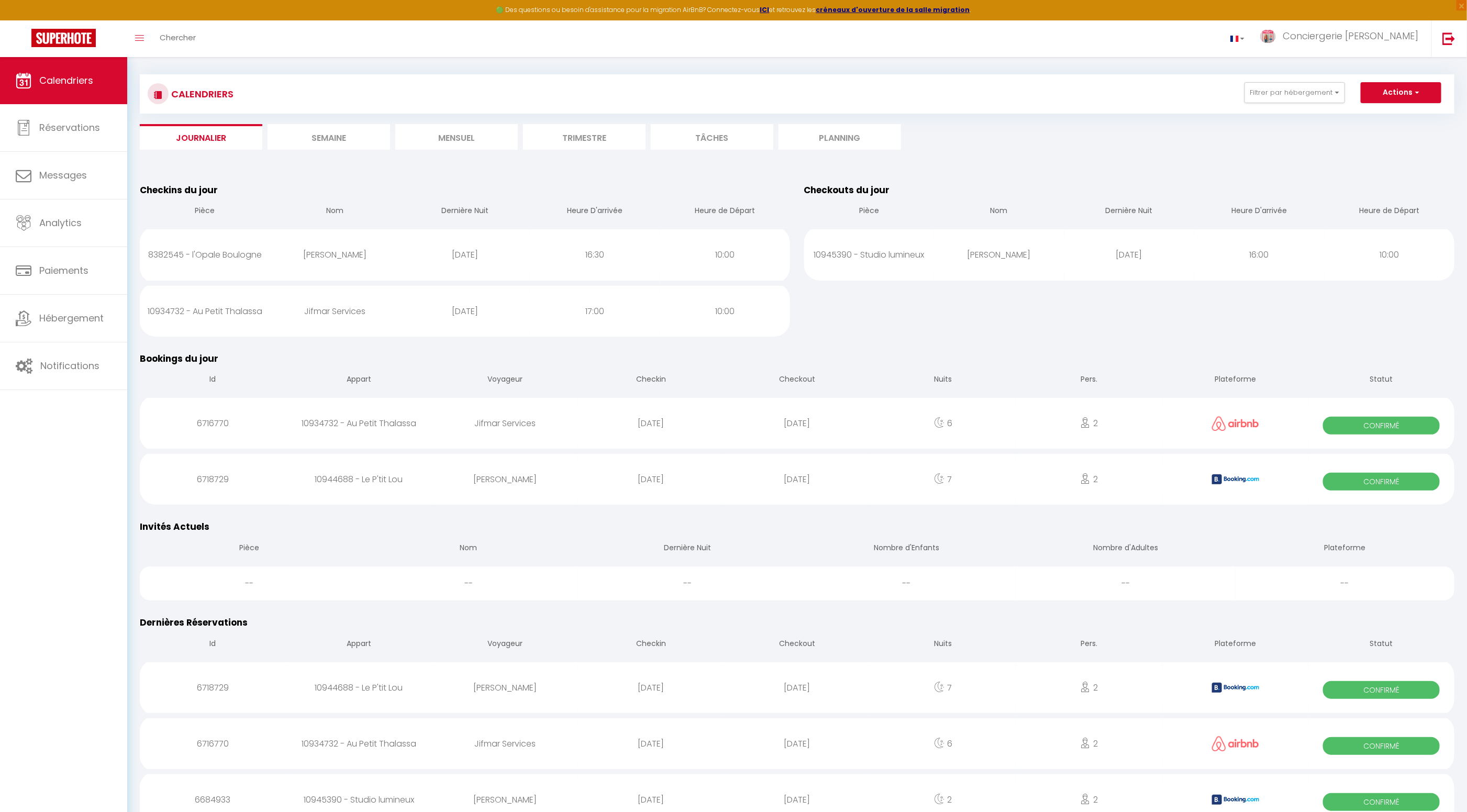
click at [198, 140] on li "Journalier" at bounding box center [201, 137] width 123 height 25
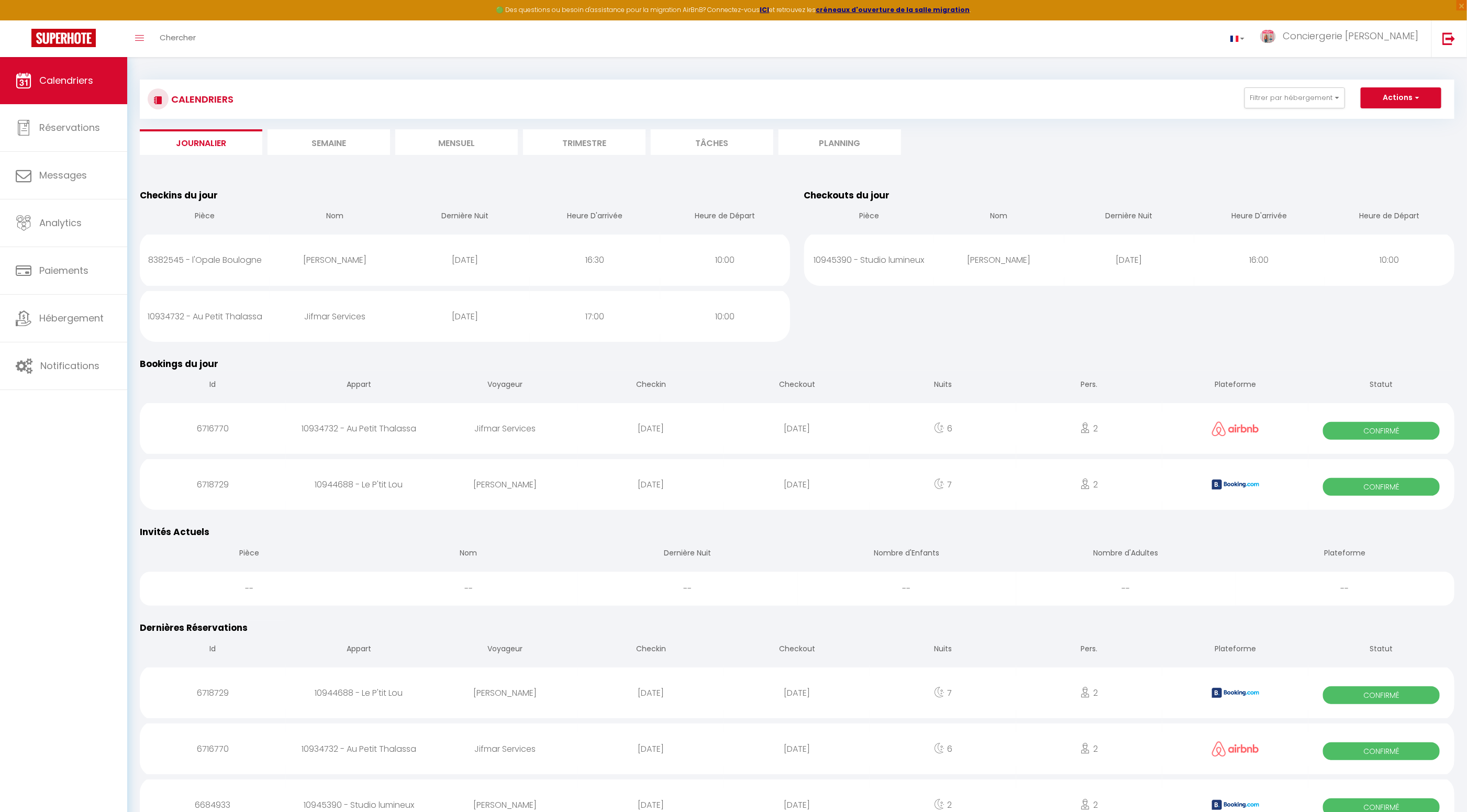
click at [330, 259] on div "[PERSON_NAME]" at bounding box center [334, 259] width 130 height 34
select select "1"
select select "0"
select select "1"
select select
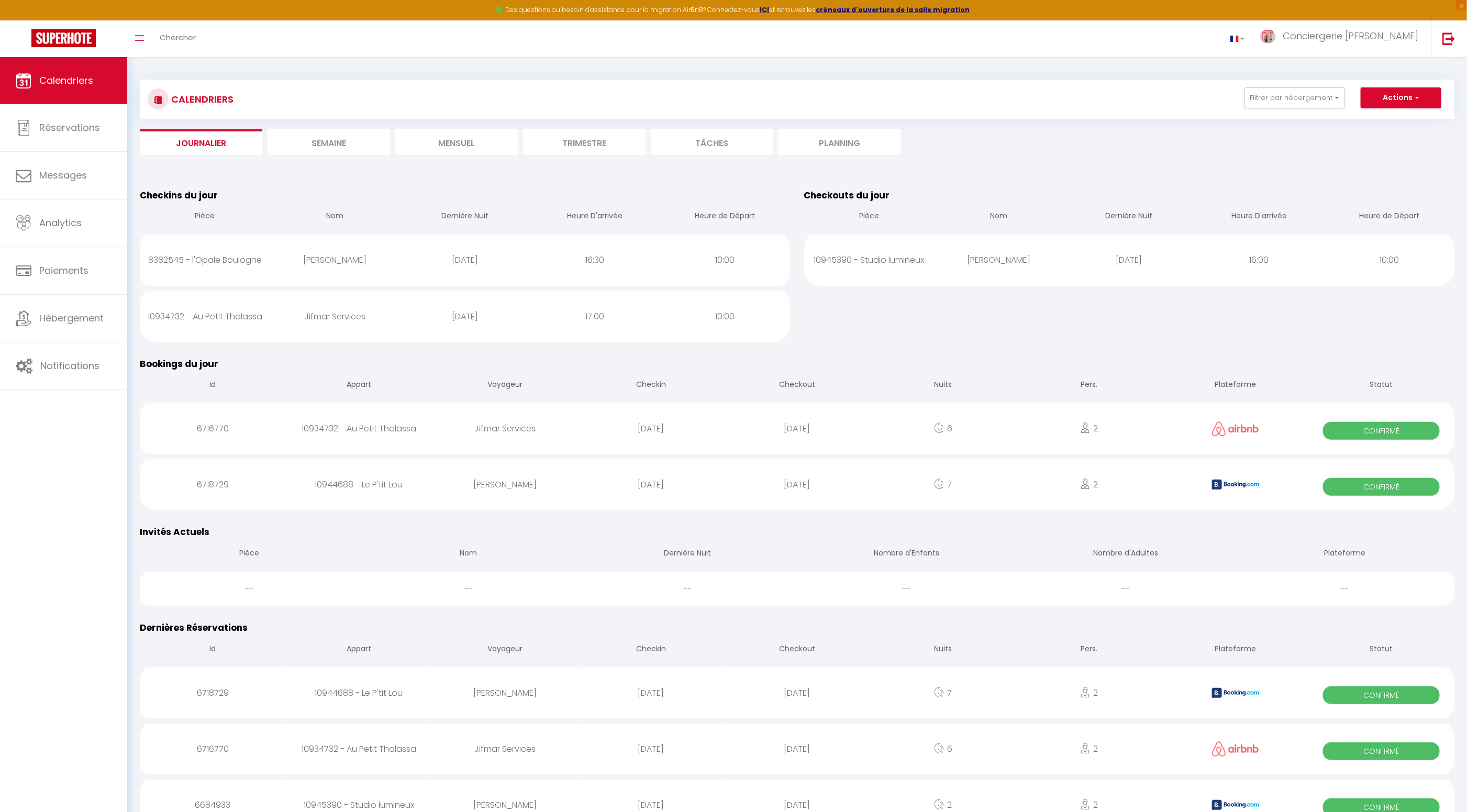
select select
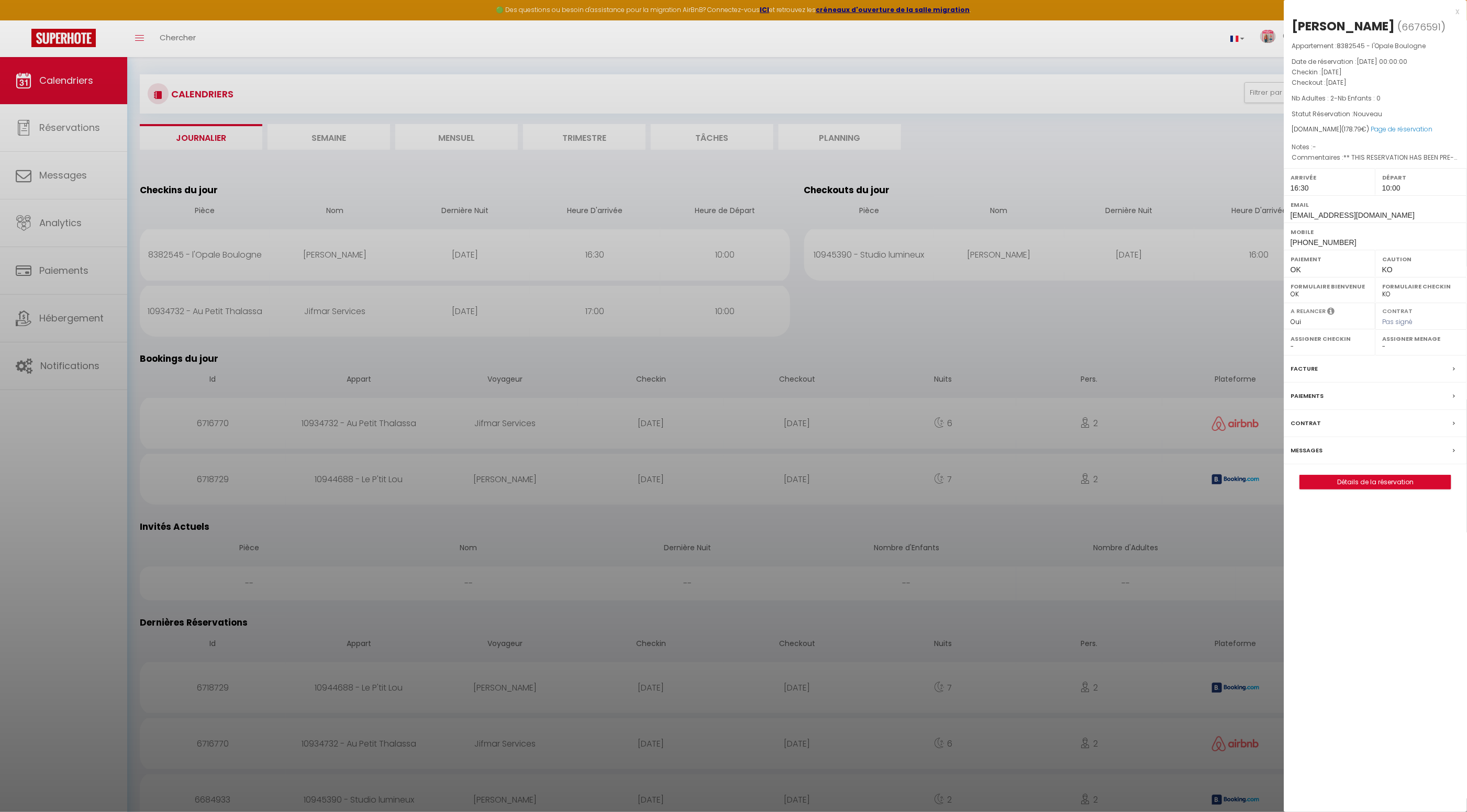
scroll to position [6, 0]
click at [1082, 157] on div at bounding box center [733, 406] width 1467 height 812
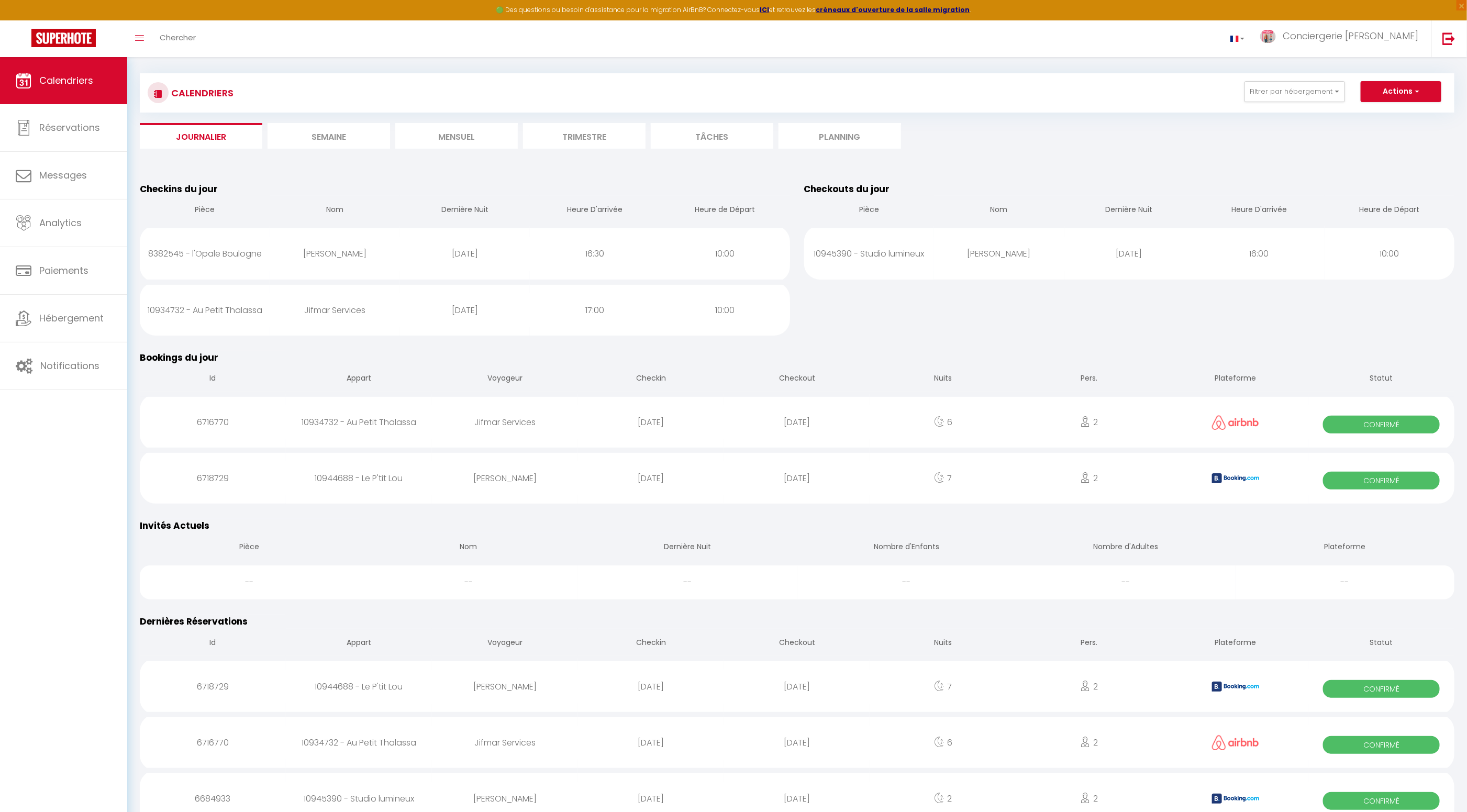
scroll to position [0, 0]
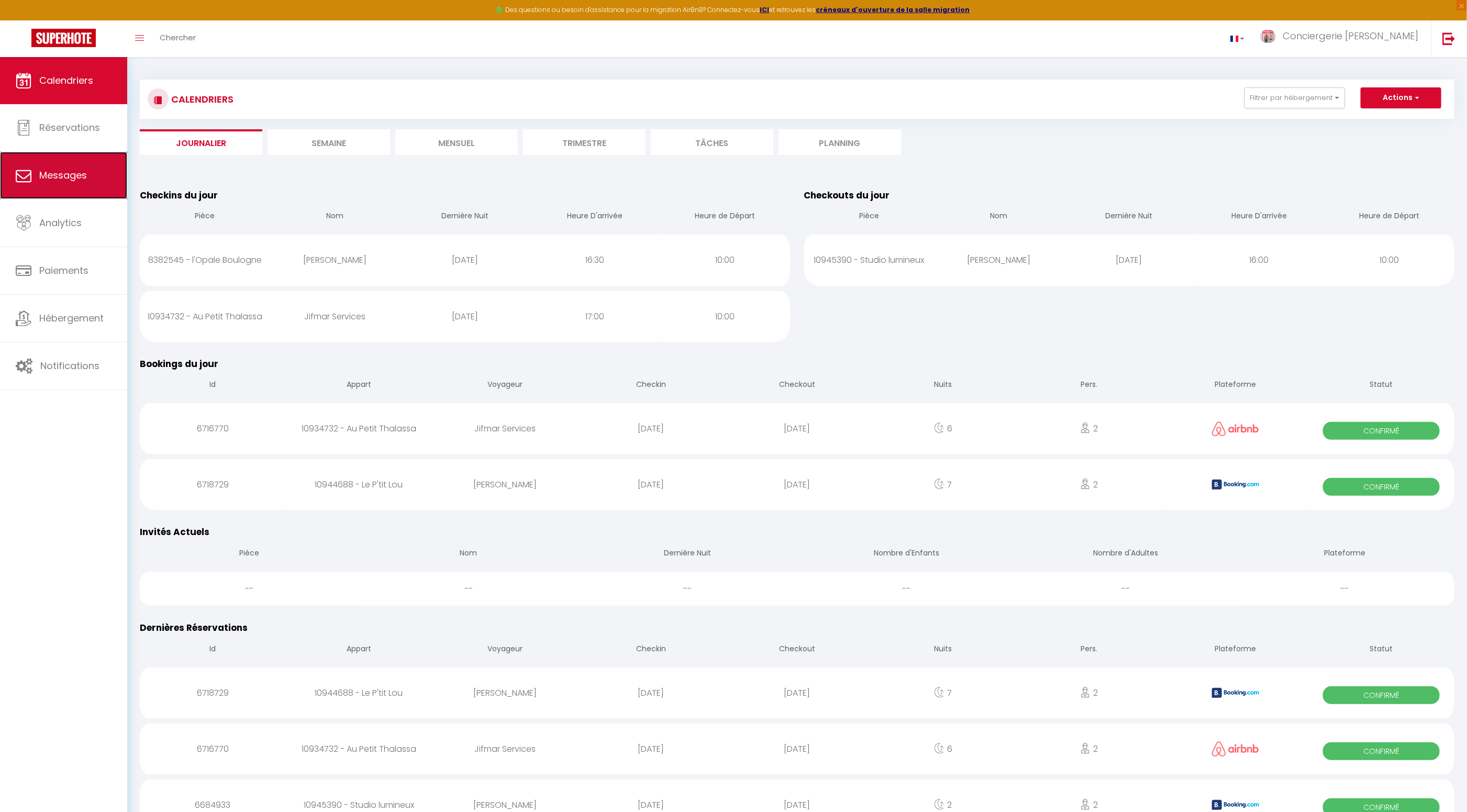
click at [81, 179] on span "Messages" at bounding box center [63, 175] width 48 height 13
select select "message"
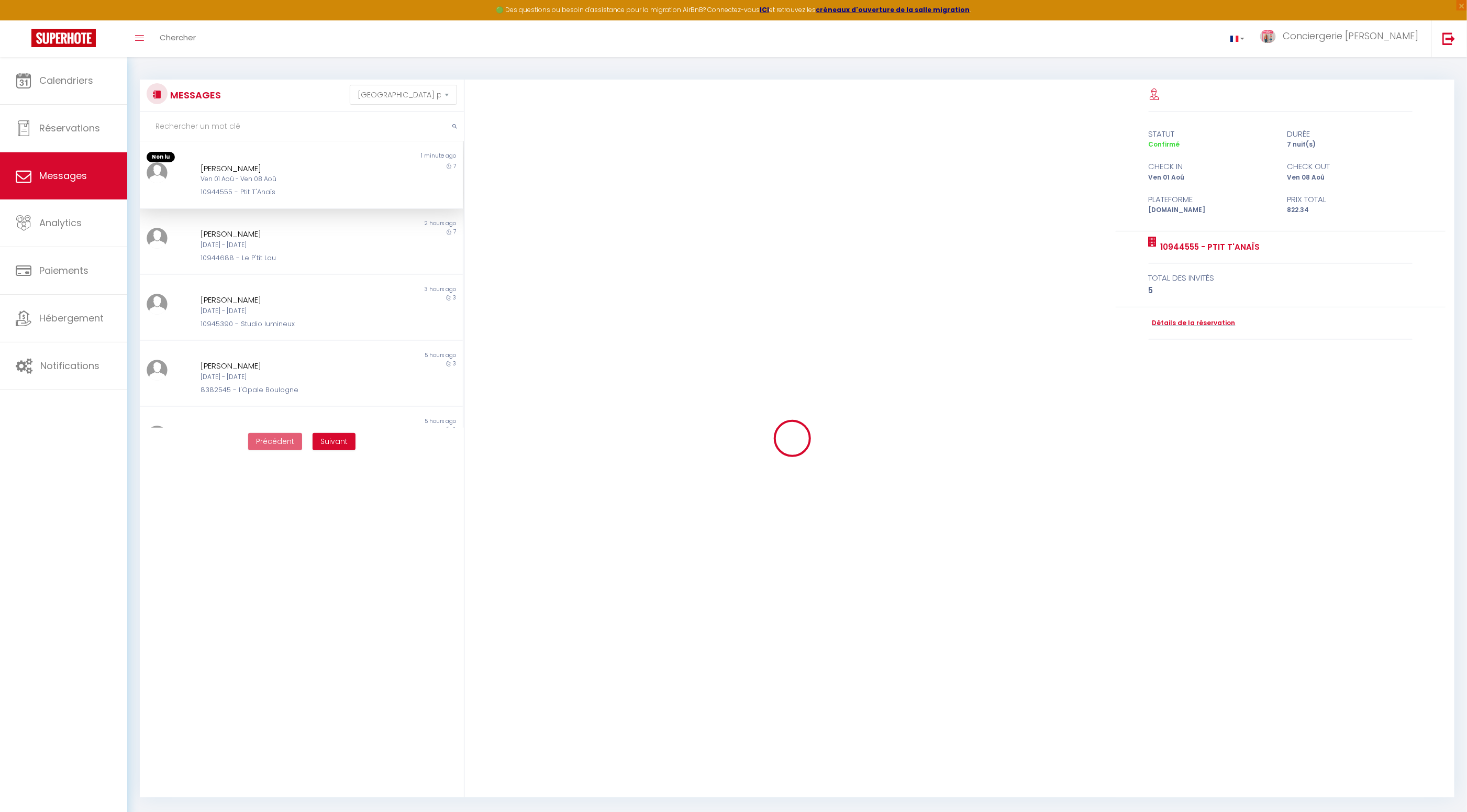
scroll to position [5049, 0]
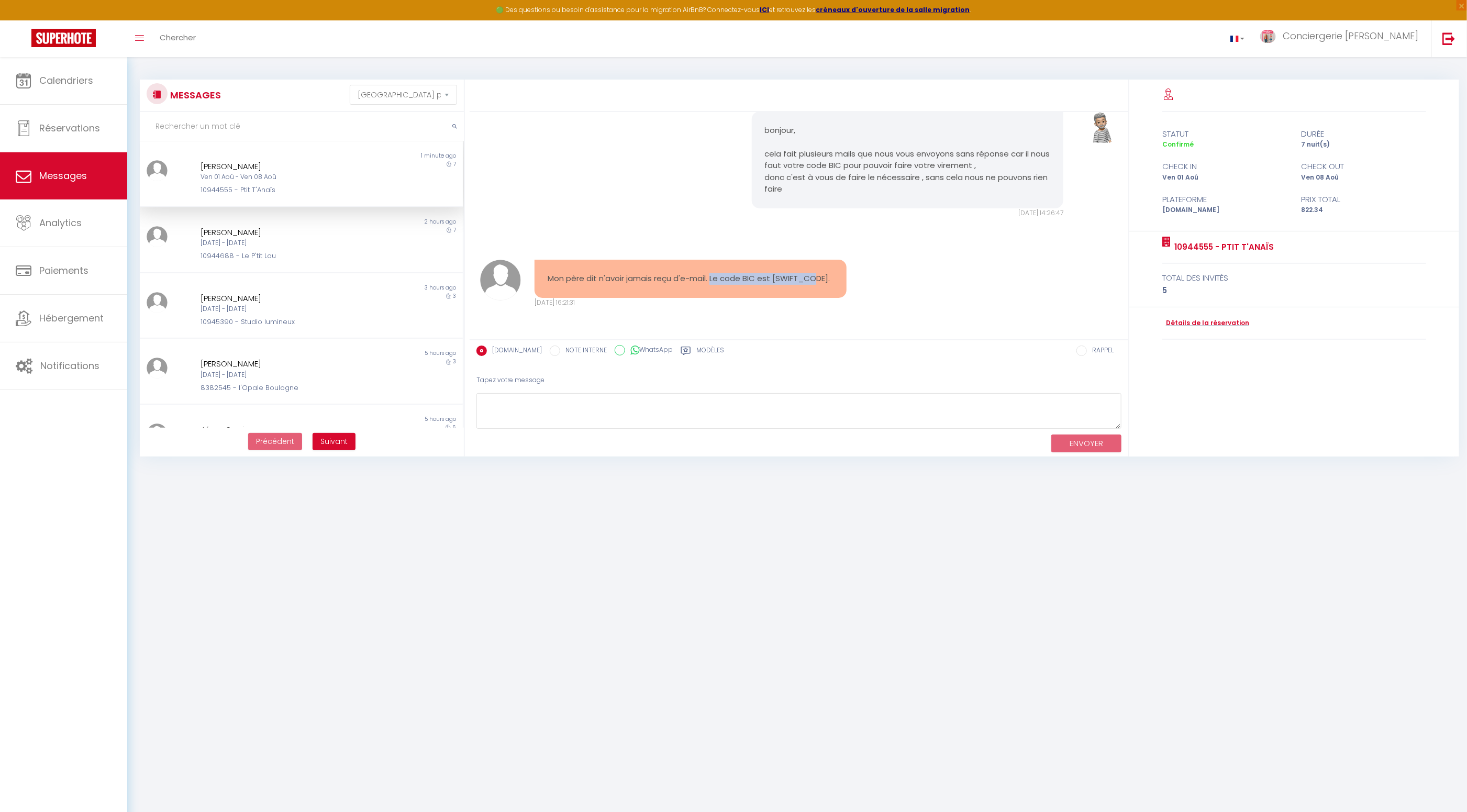
drag, startPoint x: 828, startPoint y: 277, endPoint x: 711, endPoint y: 277, distance: 117.0
click at [711, 277] on pre "Mon père dit n'avoir jamais reçu d'e-mail. Le code BIC est [SWIFT_CODE]." at bounding box center [690, 279] width 286 height 12
copy pre "Le code BIC est [SWIFT_CODE]."
click at [740, 412] on textarea at bounding box center [798, 411] width 645 height 36
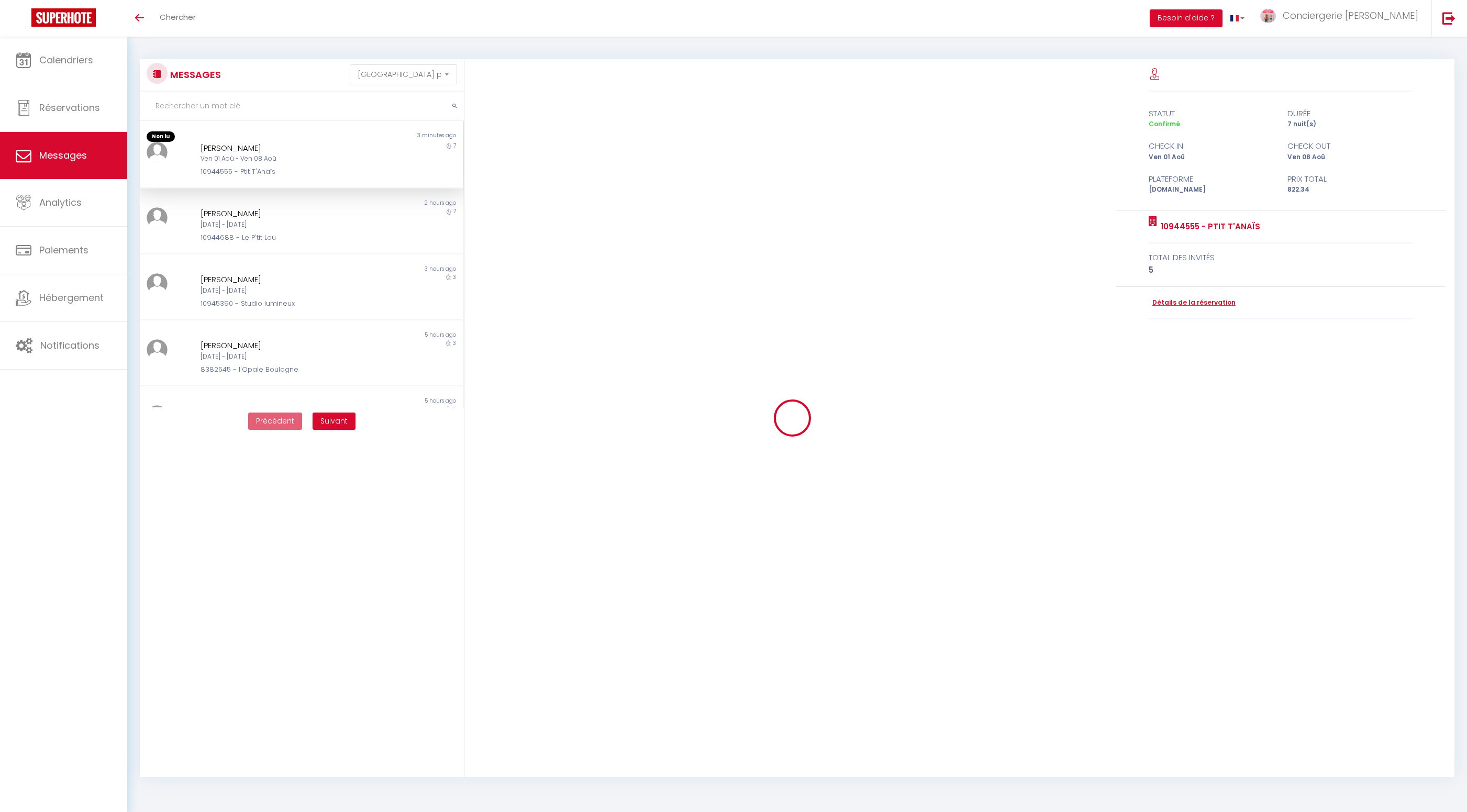
select select "message"
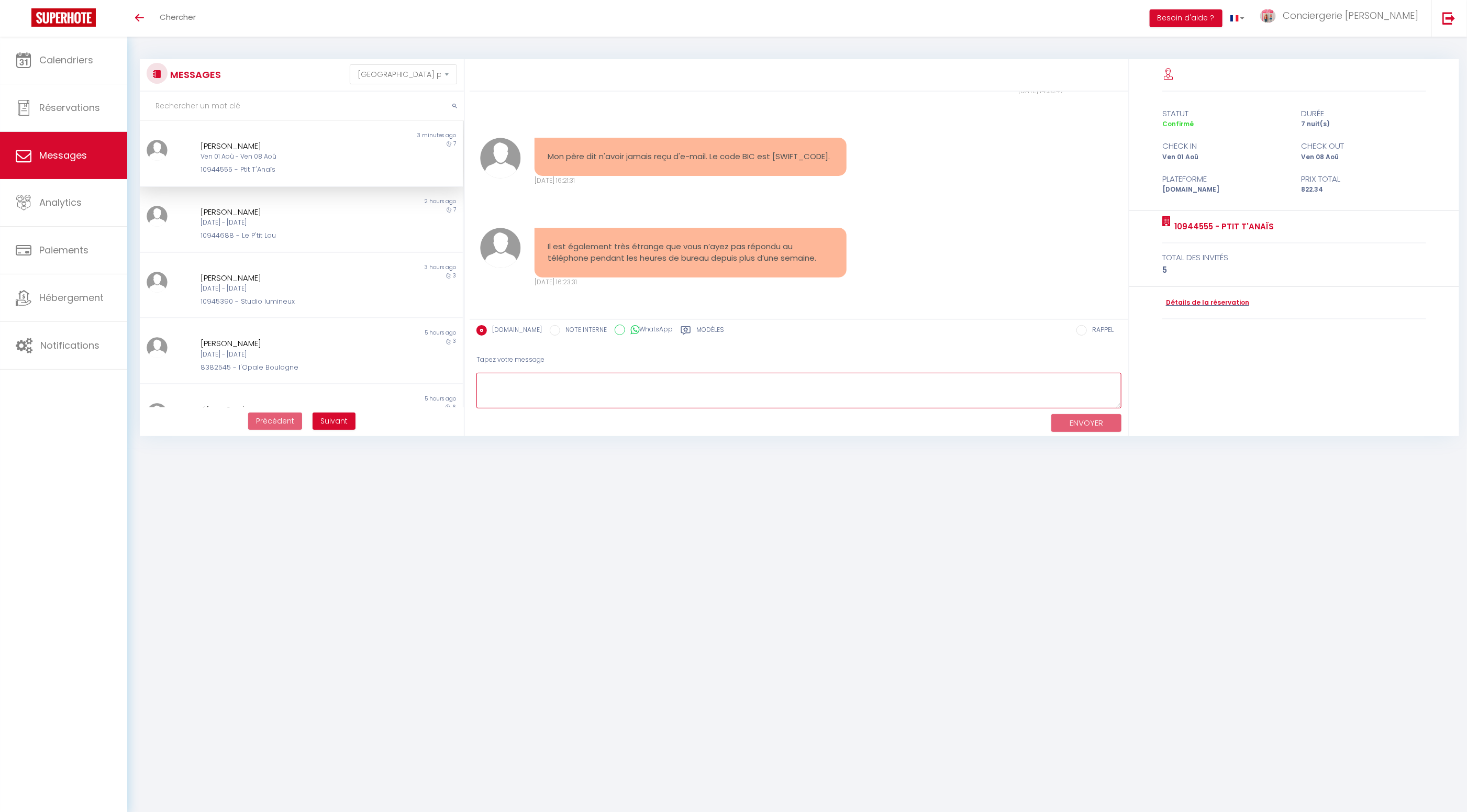
click at [581, 389] on textarea at bounding box center [798, 390] width 645 height 36
click at [548, 382] on textarea "nous ne sommes H24 au bureau nous avons des RDV" at bounding box center [798, 390] width 645 height 36
click at [706, 384] on textarea "nous ne sommes pas H24 au bureau nous avons des RDV" at bounding box center [798, 390] width 645 height 36
click at [482, 381] on textarea "nous ne sommes pas H24 au bureau nous avons des RDV" at bounding box center [798, 390] width 645 height 36
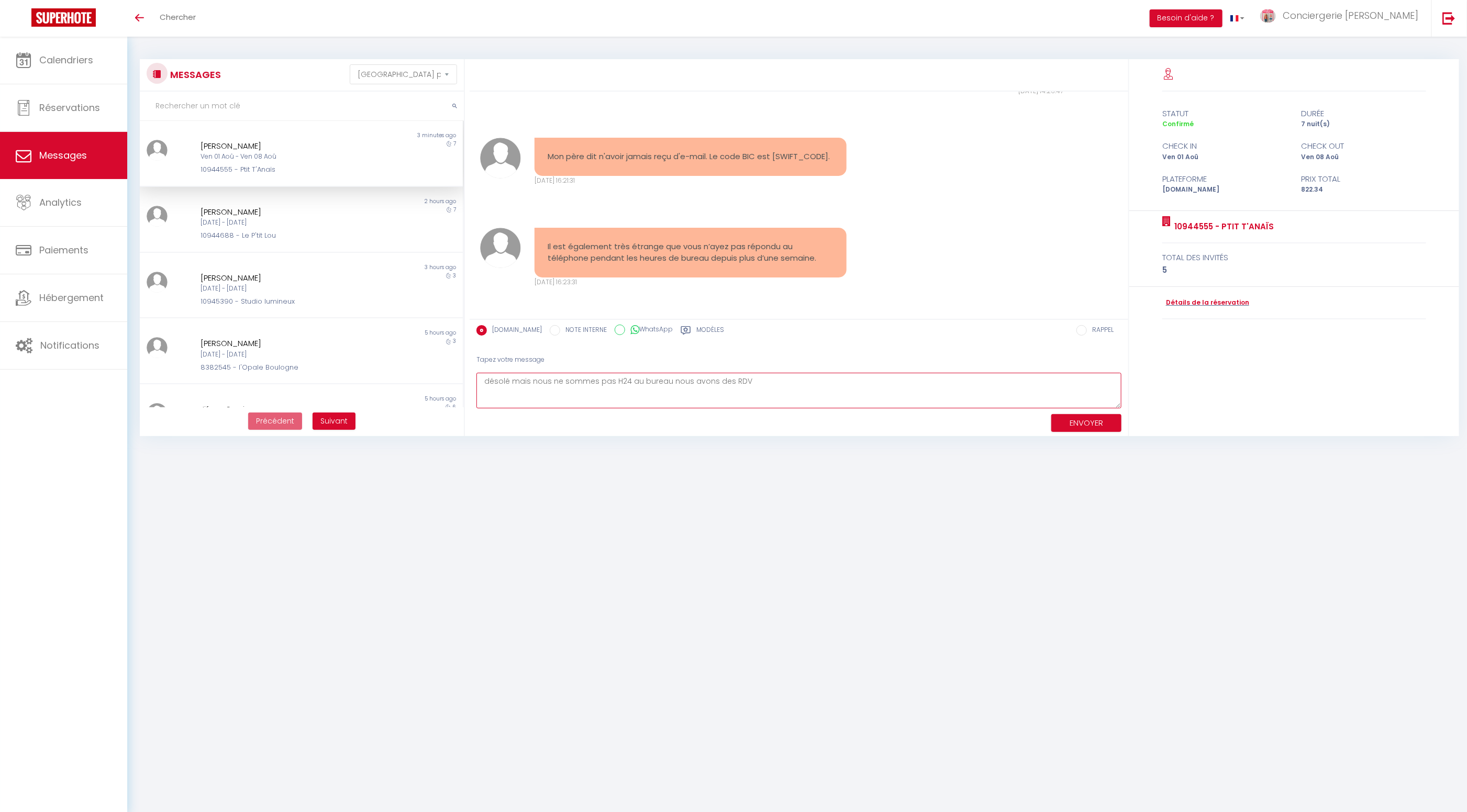
click at [768, 382] on textarea "désolé mais nous ne sommes pas H24 au bureau nous avons des RDV" at bounding box center [798, 390] width 645 height 36
type textarea "désolé mais nous ne sommes pas H24 au bureau nous avons des RDV à l'extérieur"
drag, startPoint x: 1087, startPoint y: 424, endPoint x: 922, endPoint y: 390, distance: 168.5
click at [1080, 423] on button "ENVOYER" at bounding box center [1085, 423] width 70 height 18
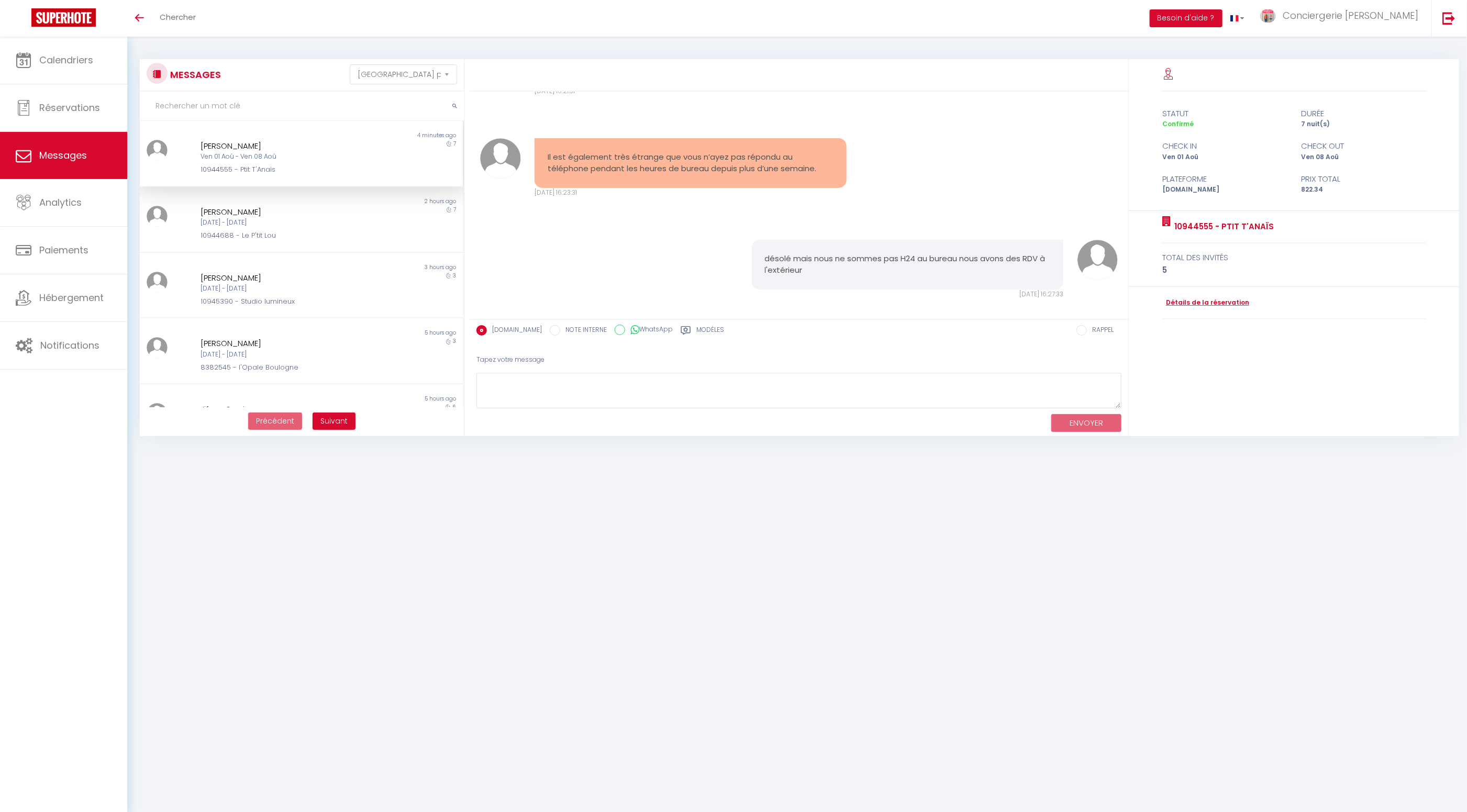
scroll to position [5252, 0]
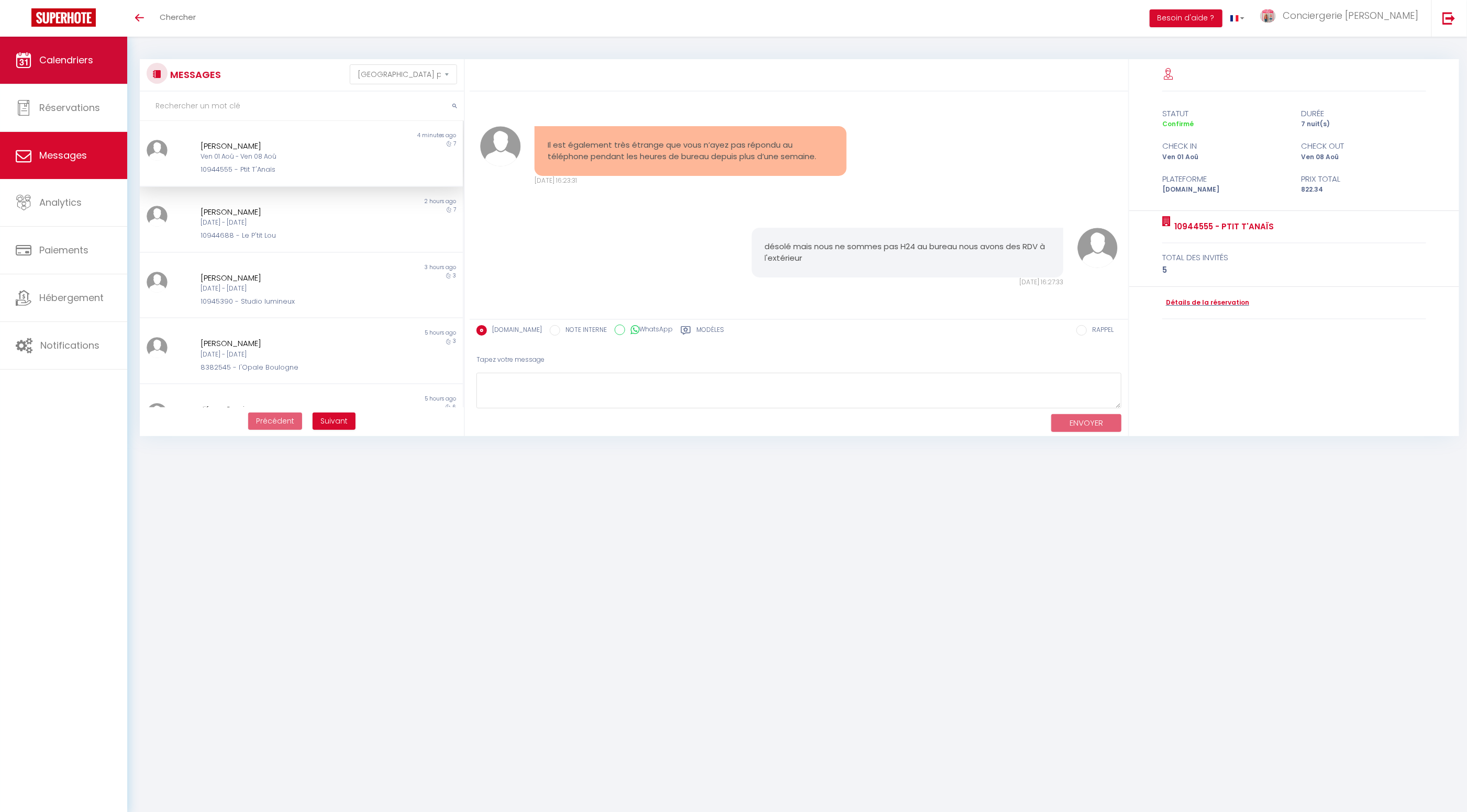
click at [80, 70] on link "Calendriers" at bounding box center [64, 60] width 127 height 47
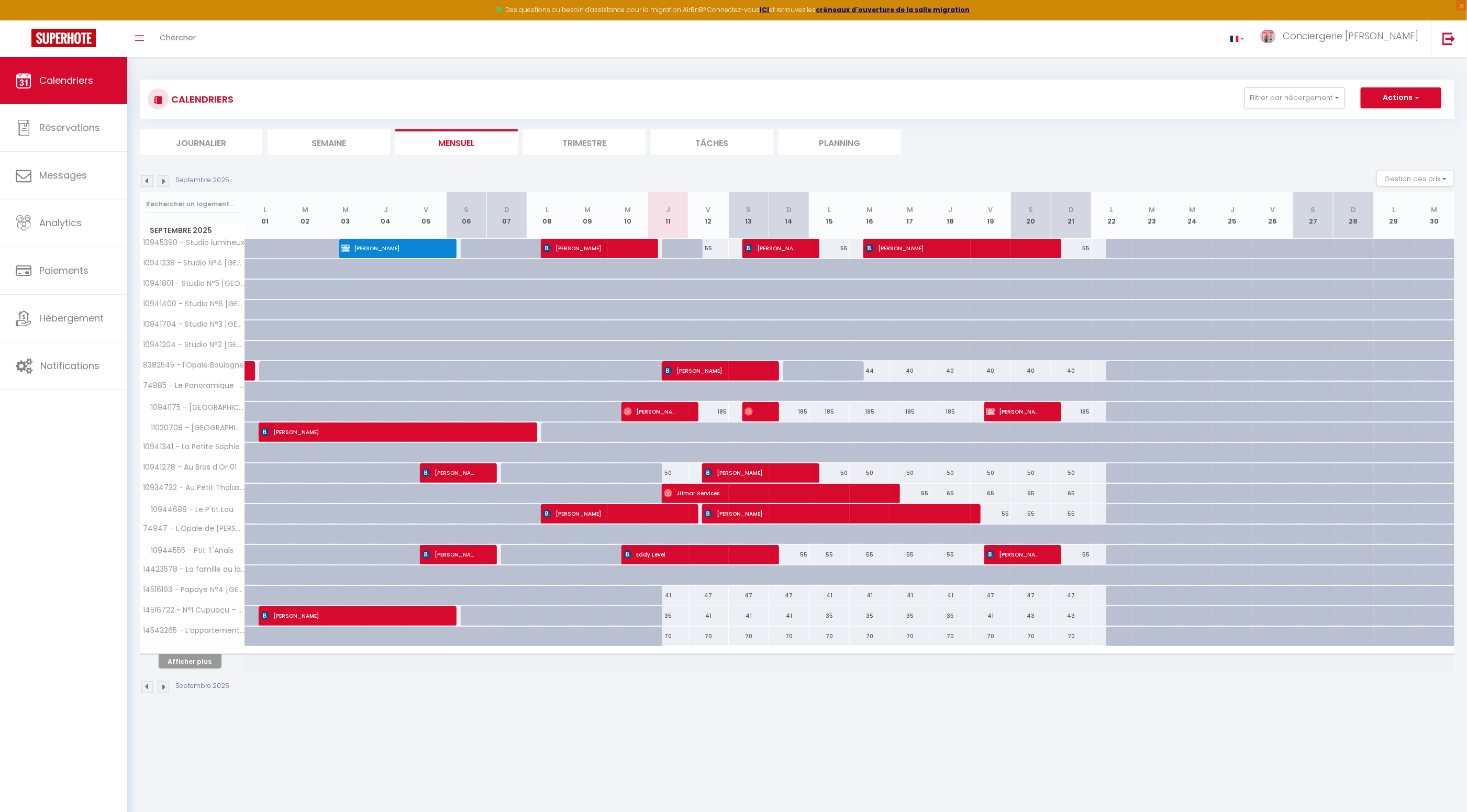
click at [332, 146] on li "Semaine" at bounding box center [329, 141] width 123 height 25
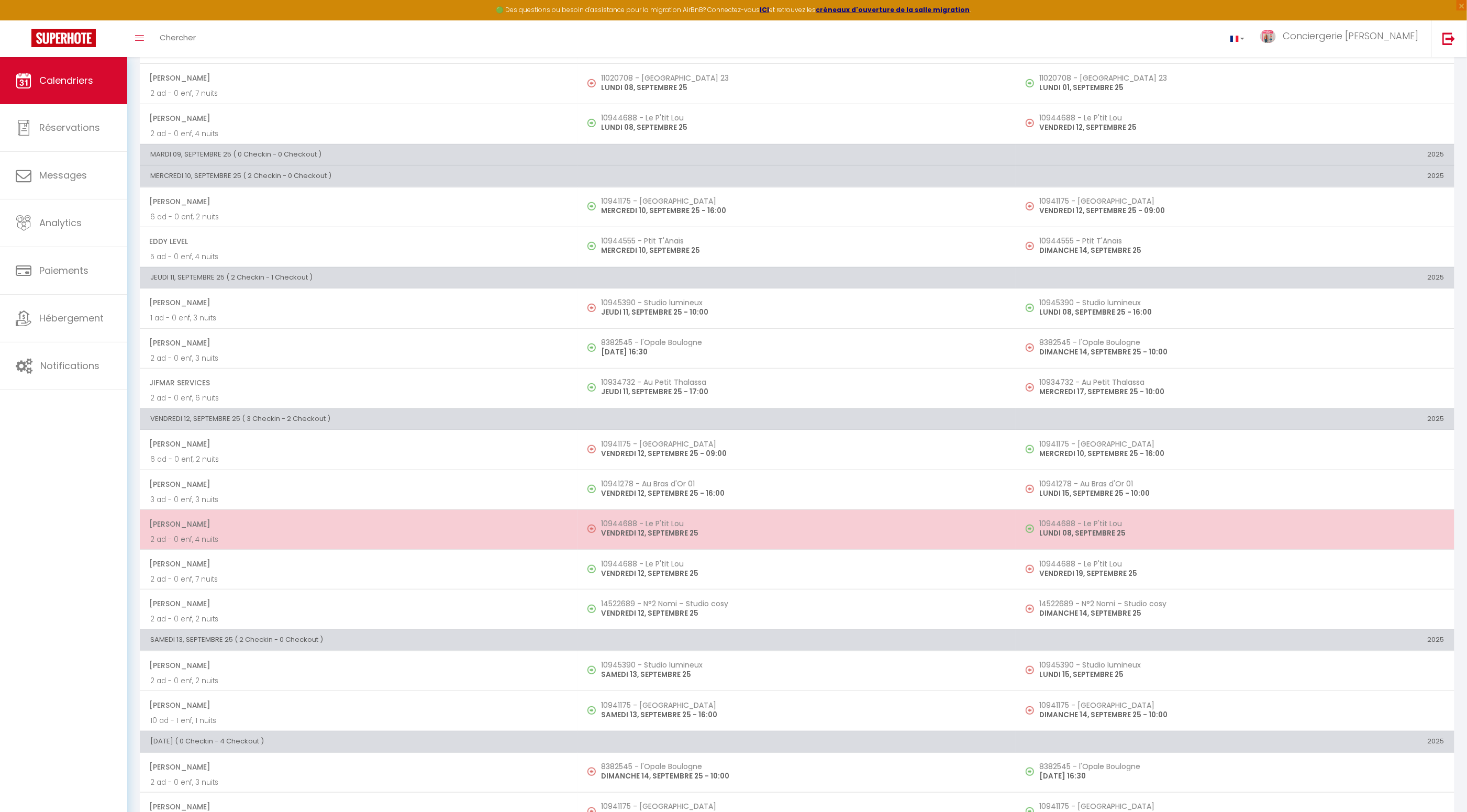
scroll to position [192, 0]
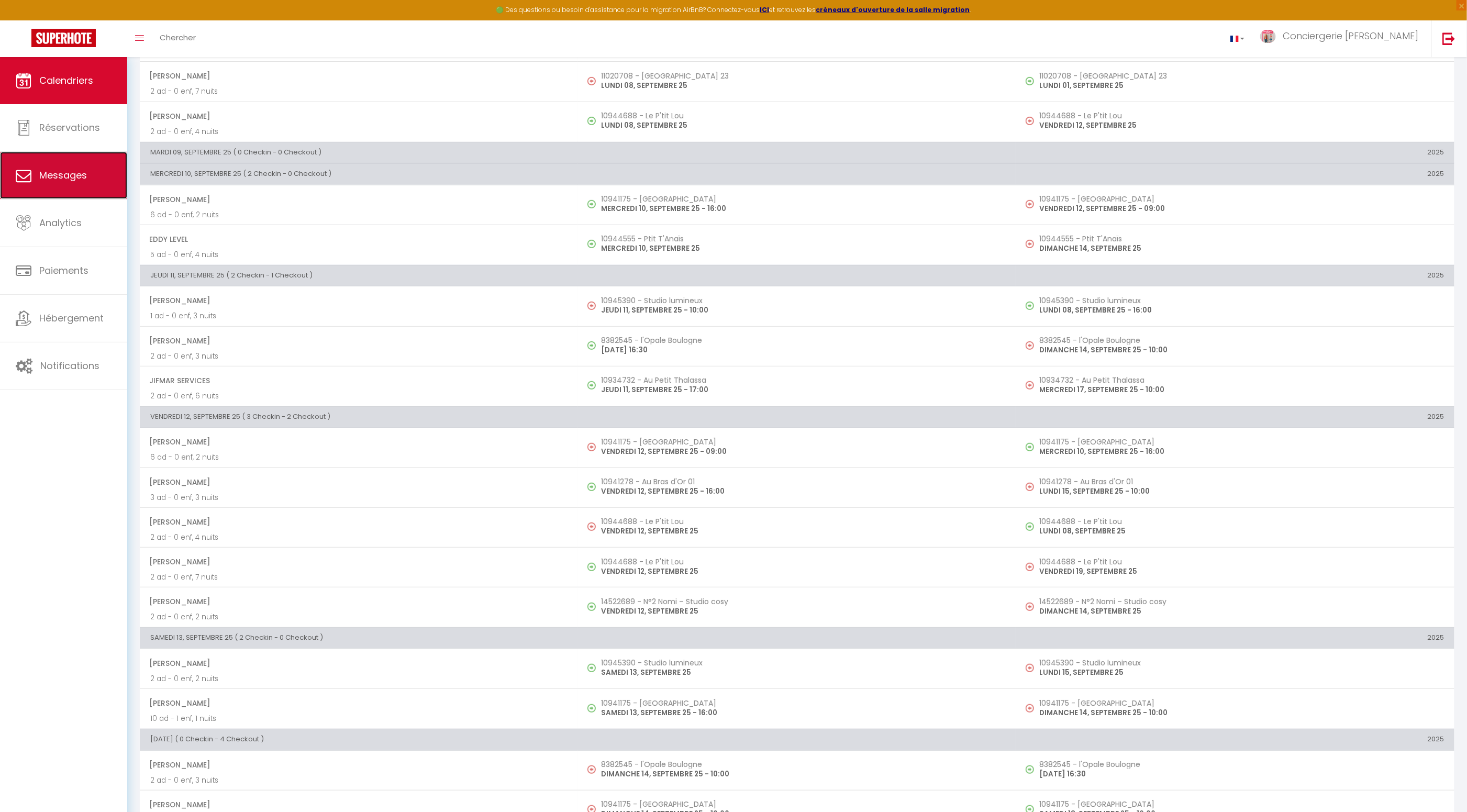
click at [78, 181] on span "Messages" at bounding box center [63, 175] width 48 height 13
select select "message"
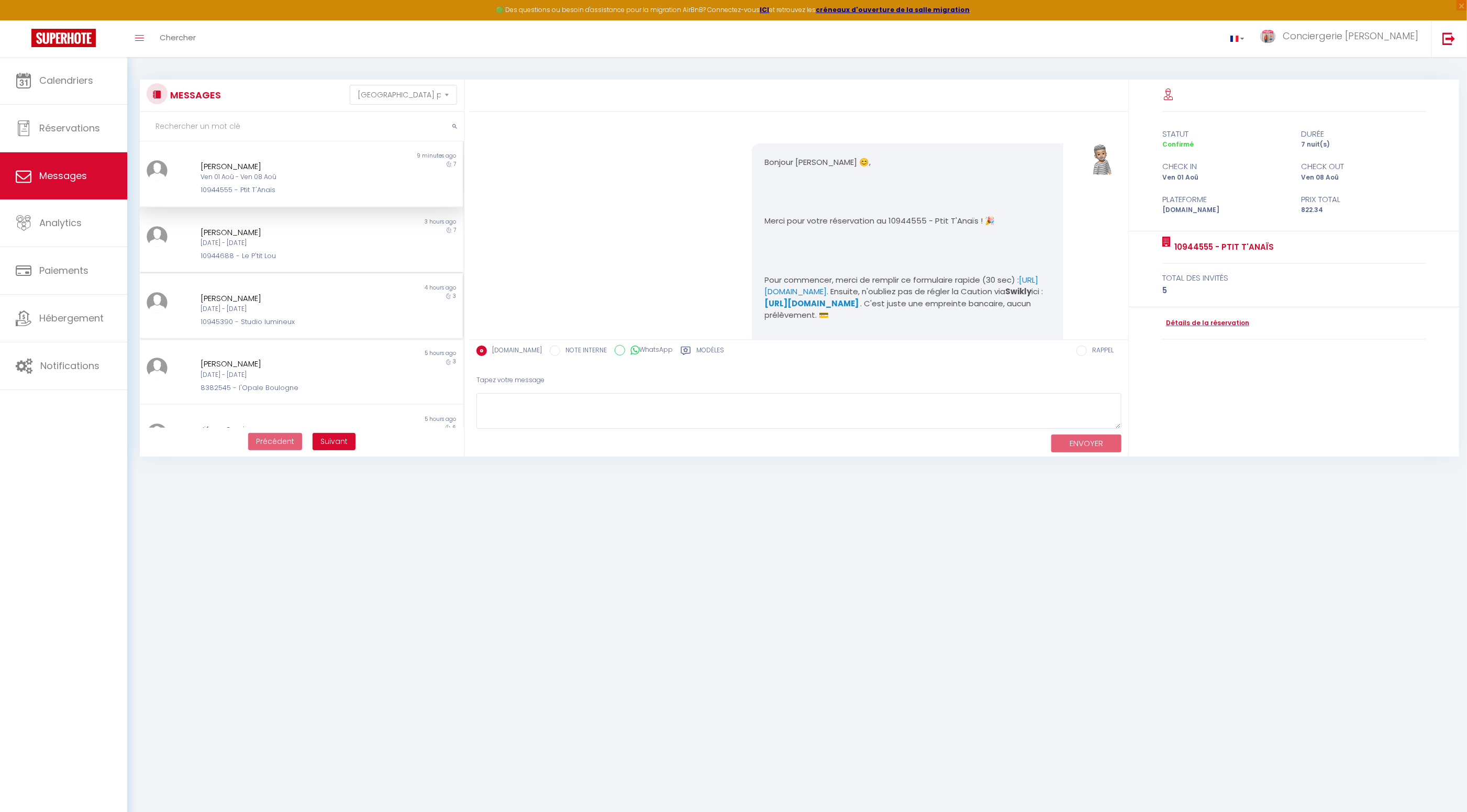
scroll to position [5490, 0]
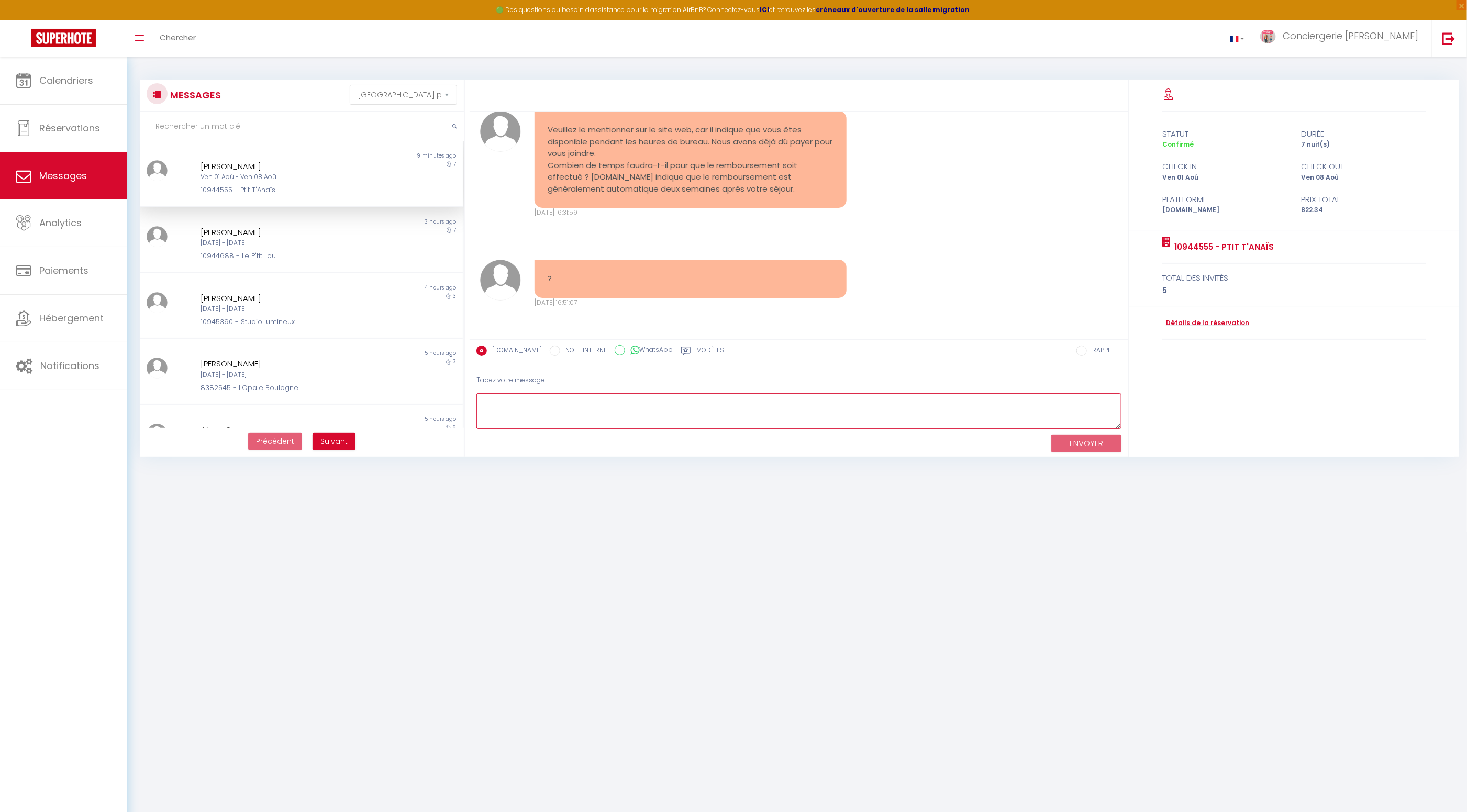
click at [555, 408] on textarea at bounding box center [798, 411] width 645 height 36
click at [614, 404] on textarea "nous ferons le nécessaire dés que ppossible" at bounding box center [798, 411] width 645 height 36
type textarea "nous ferons le nécessaire dés que possible"
drag, startPoint x: 1081, startPoint y: 445, endPoint x: 1029, endPoint y: 450, distance: 52.2
click at [1079, 445] on button "ENVOYER" at bounding box center [1085, 444] width 70 height 18
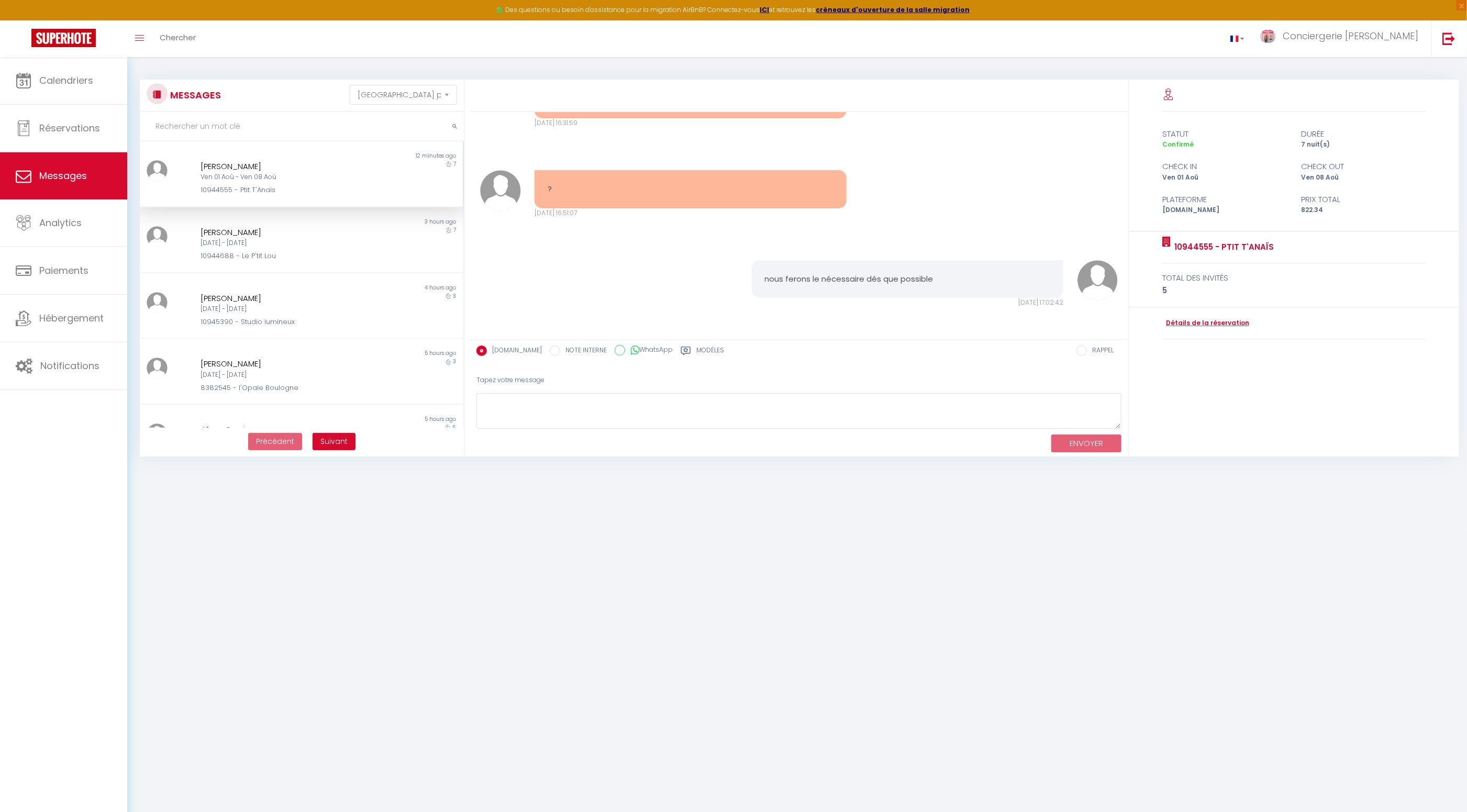
scroll to position [5580, 0]
click at [61, 84] on span "Calendriers" at bounding box center [66, 80] width 54 height 13
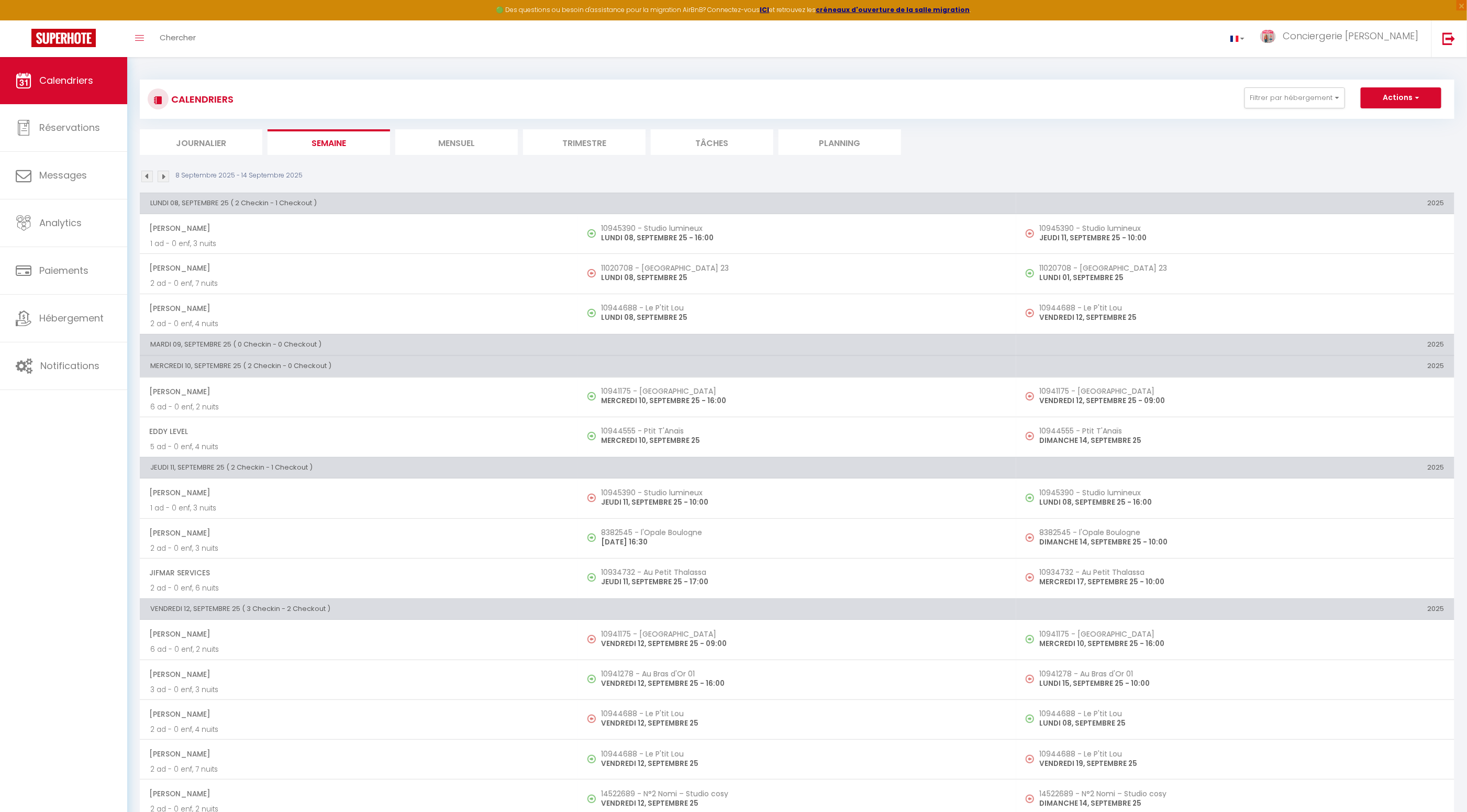
click at [207, 142] on li "Journalier" at bounding box center [201, 141] width 123 height 25
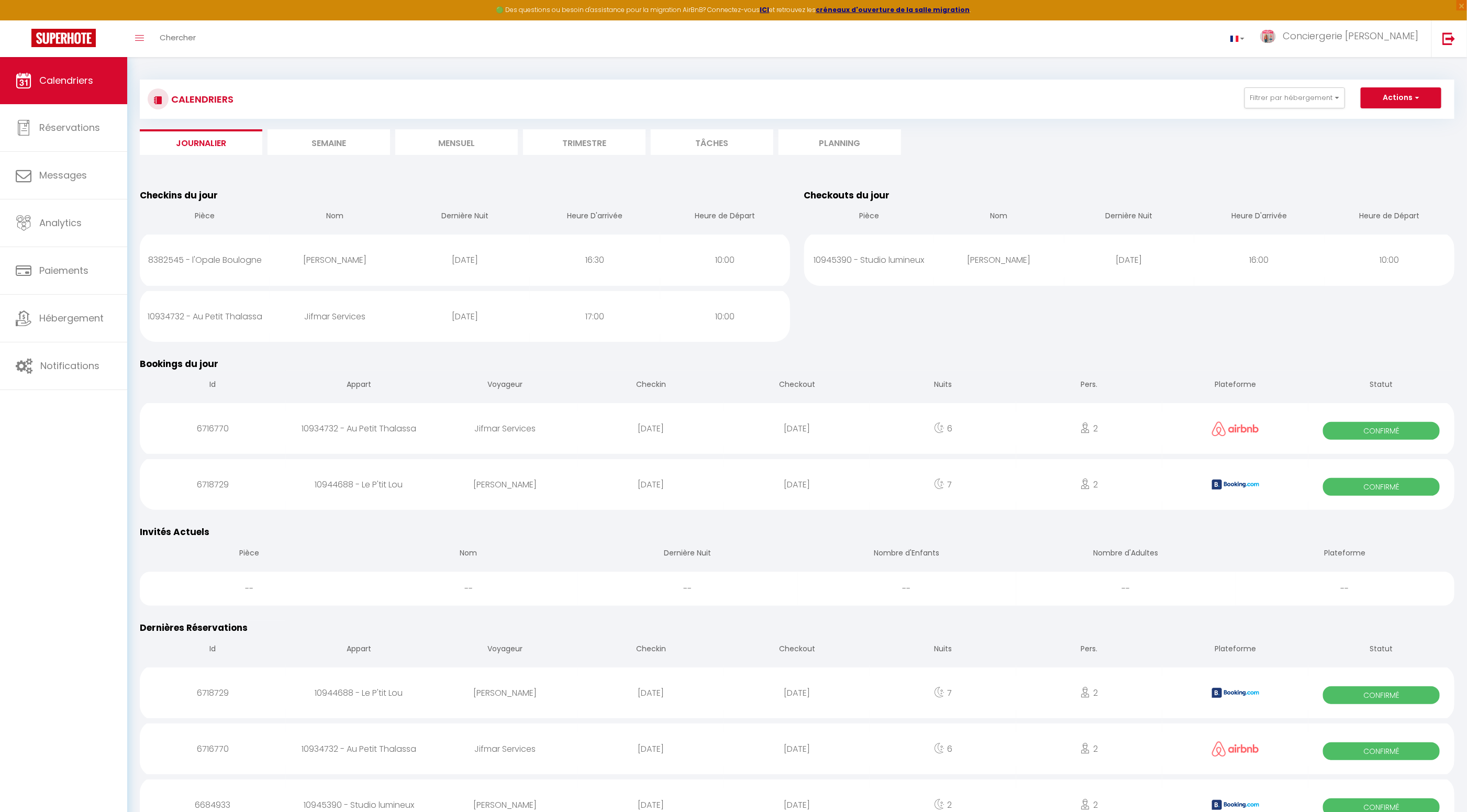
scroll to position [11, 0]
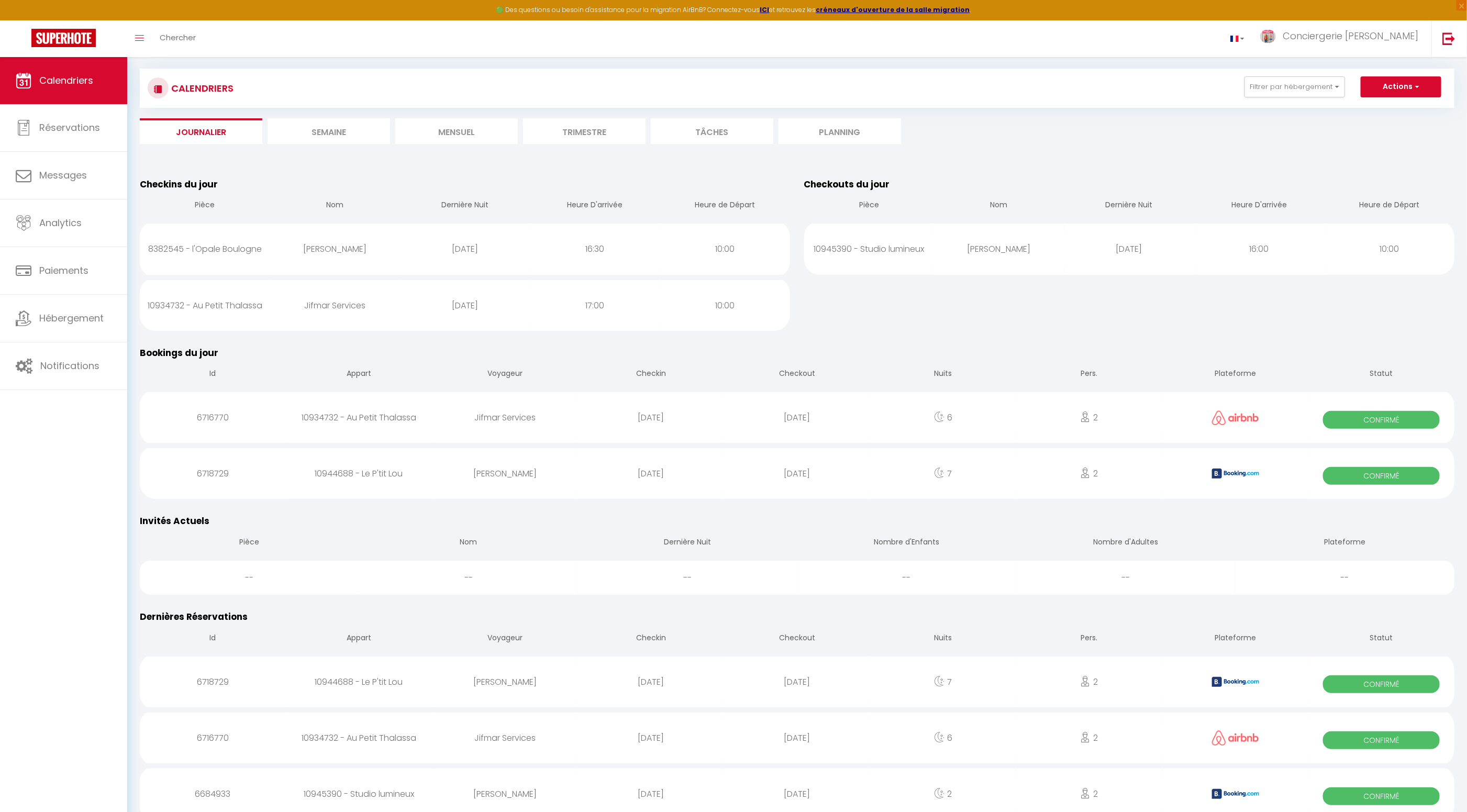
click at [204, 134] on li "Journalier" at bounding box center [201, 130] width 123 height 25
click at [463, 134] on li "Mensuel" at bounding box center [457, 130] width 123 height 25
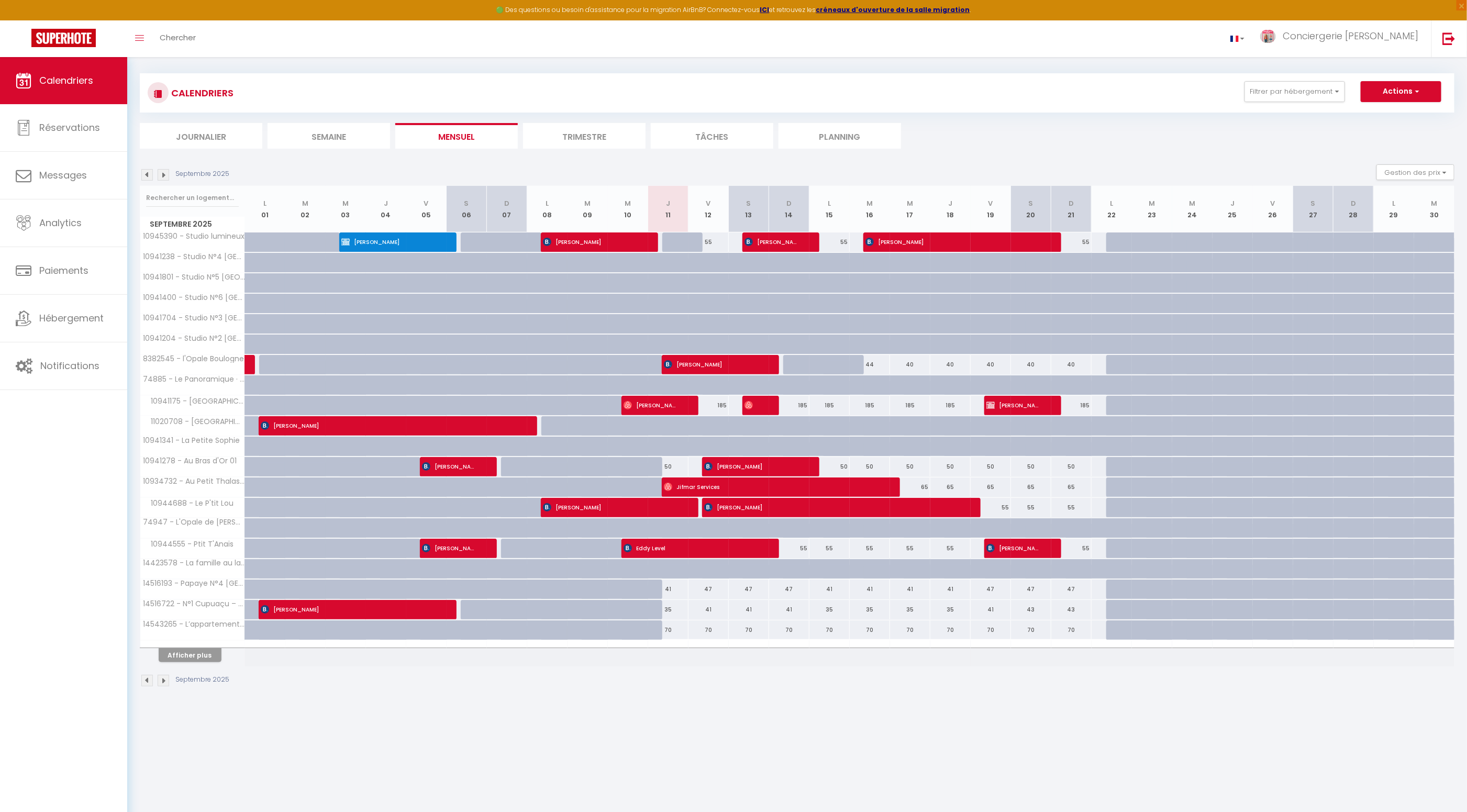
scroll to position [57, 0]
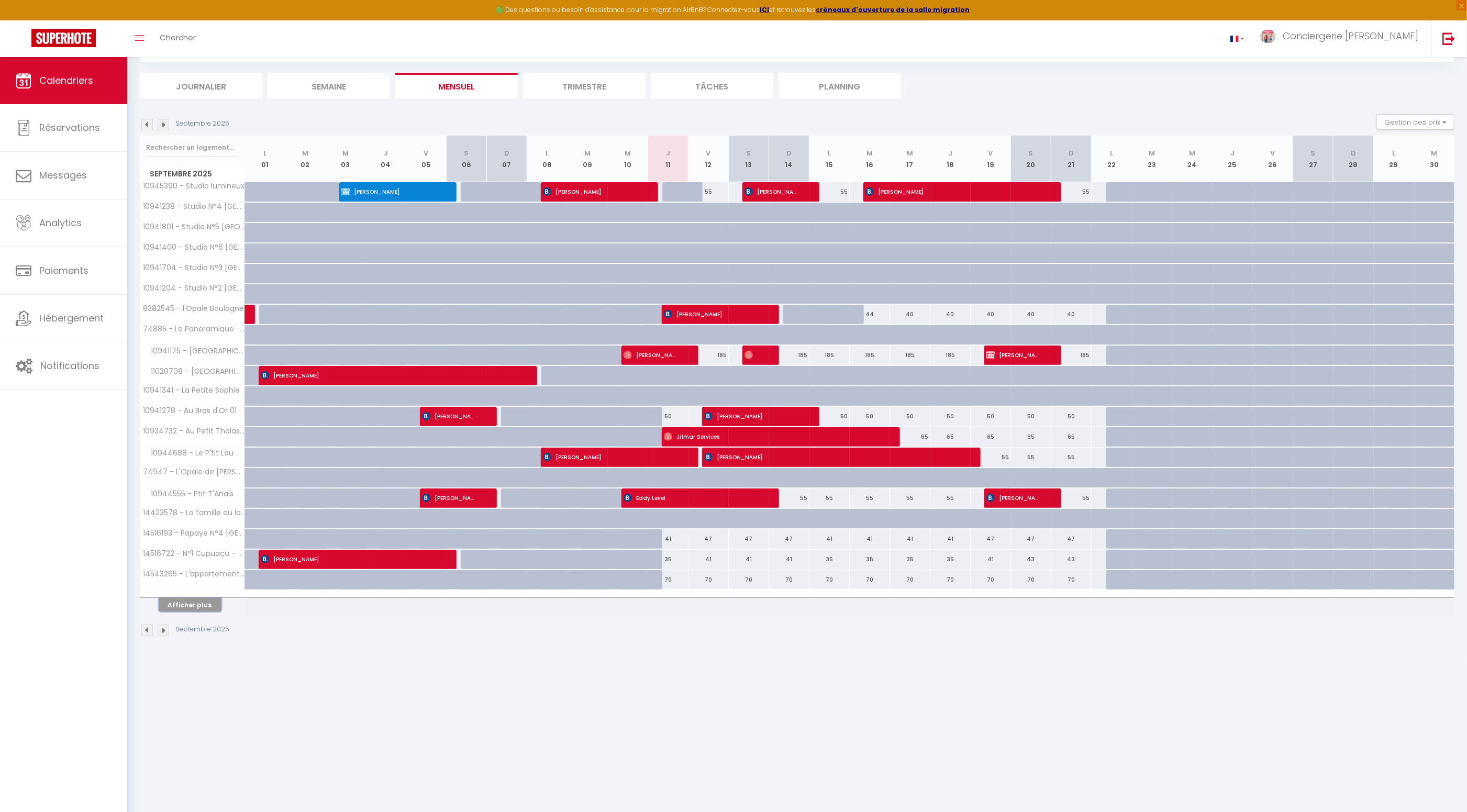
click at [214, 600] on button "Afficher plus" at bounding box center [190, 605] width 63 height 14
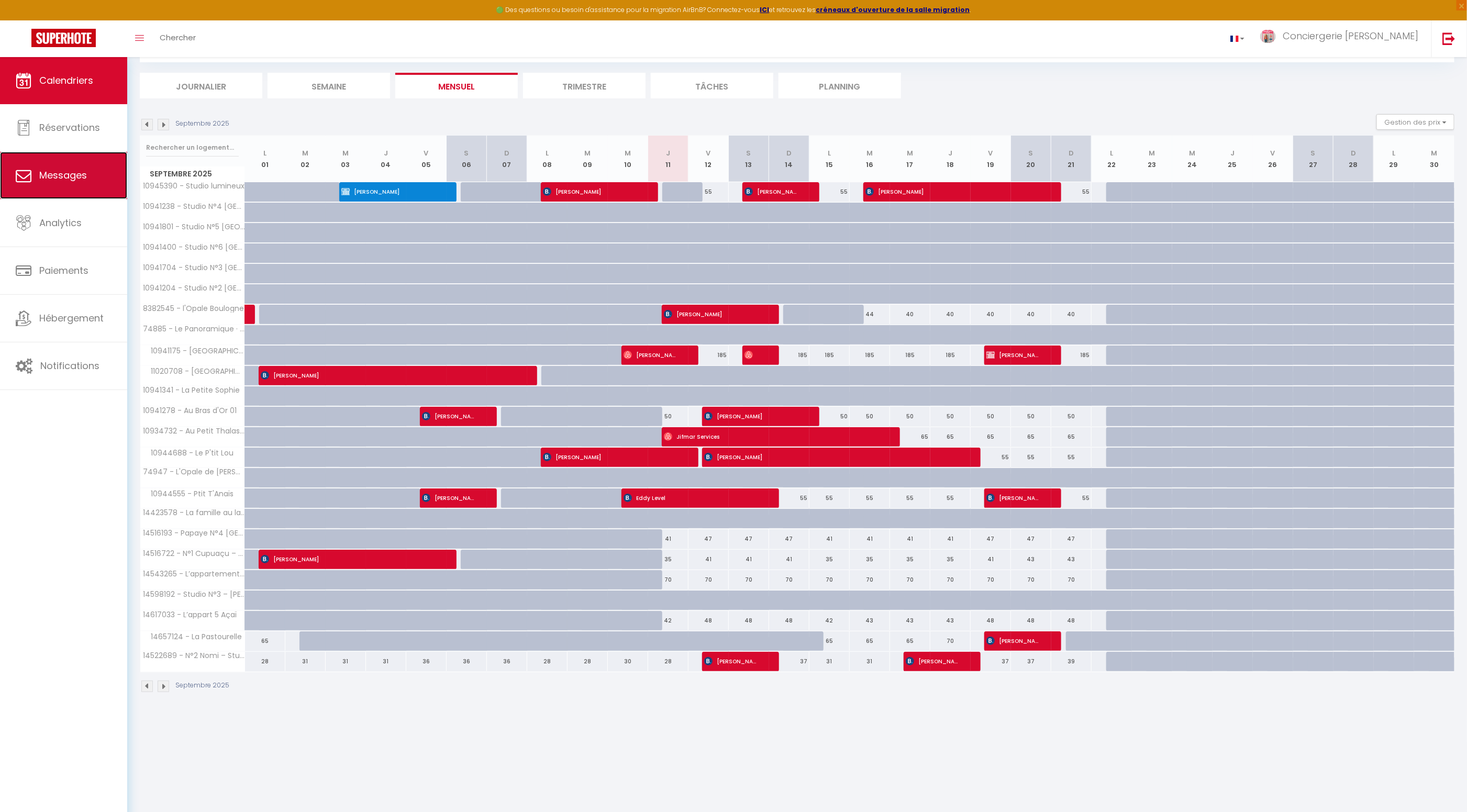
click at [71, 180] on span "Messages" at bounding box center [63, 175] width 48 height 13
select select "message"
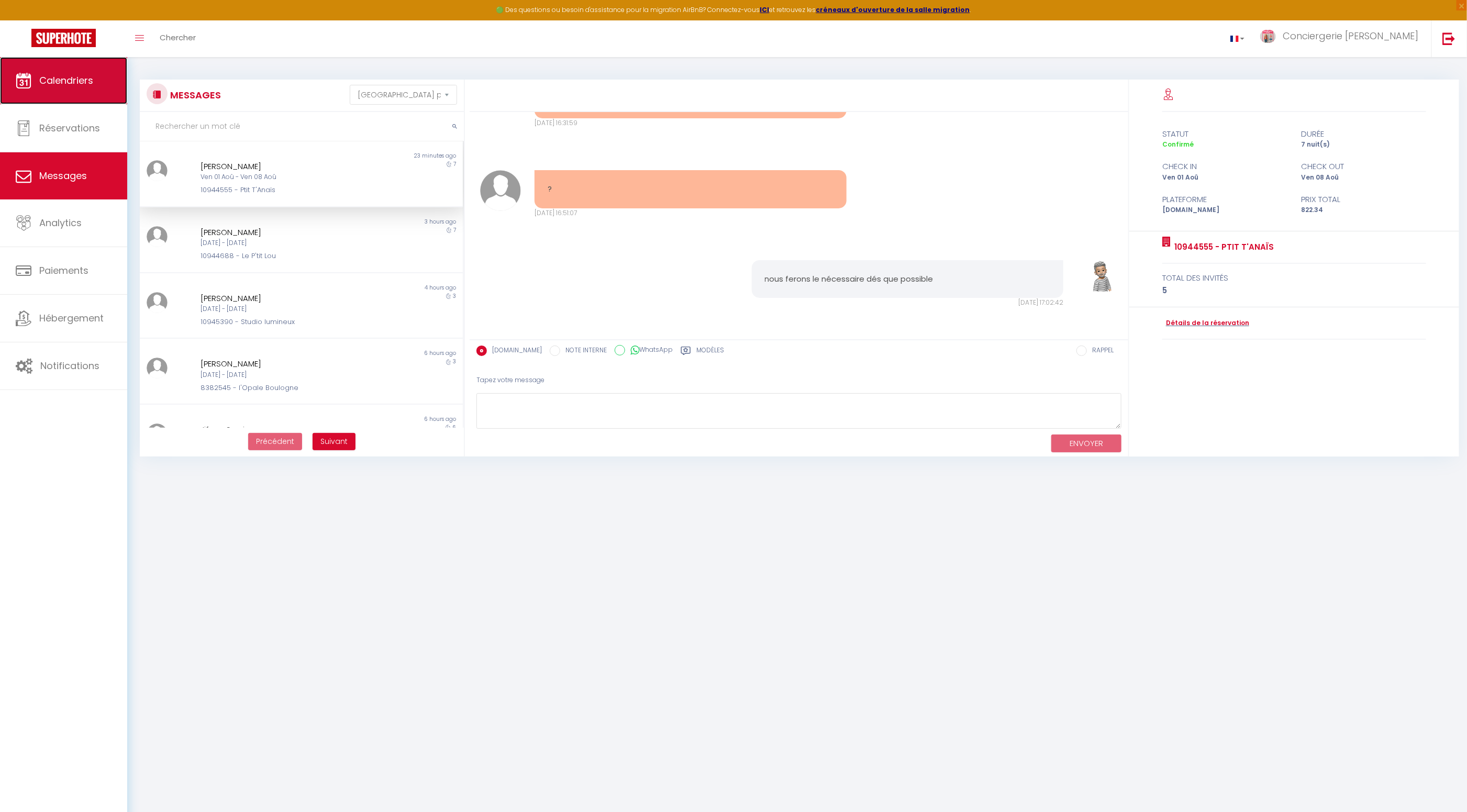
click at [86, 81] on span "Calendriers" at bounding box center [66, 80] width 54 height 13
